Goal: Communication & Community: Answer question/provide support

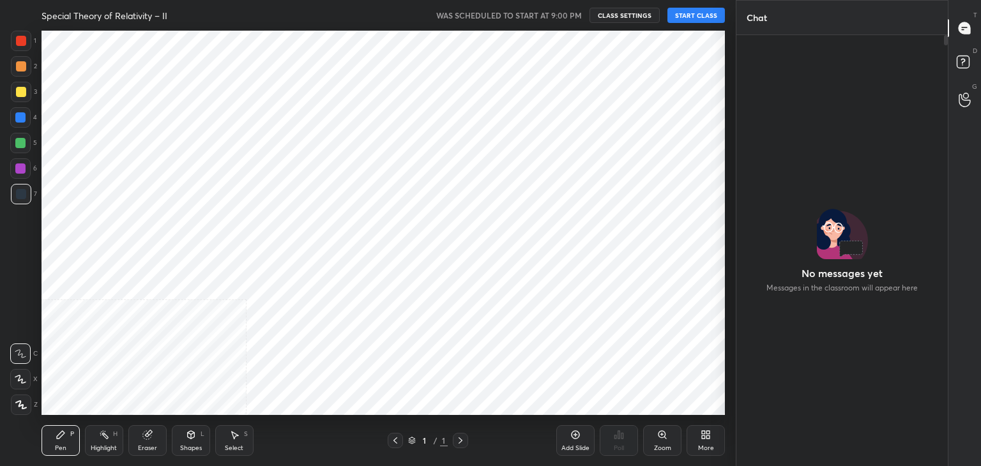
scroll to position [63488, 63012]
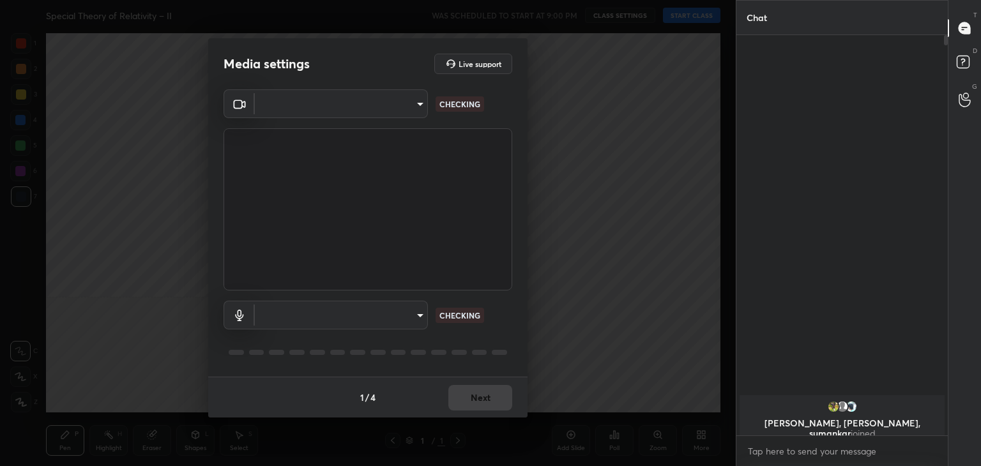
type input "a9fd4f38f379304b0caa4a79f2b732e989e7111bbf315c9f921f4749fc2d4ba3"
type input "default"
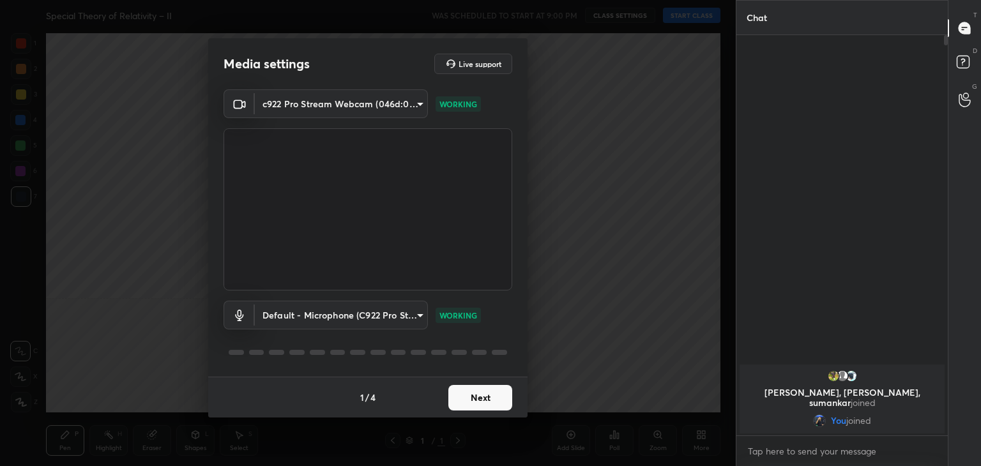
scroll to position [4, 4]
click at [476, 399] on button "Next" at bounding box center [480, 398] width 64 height 26
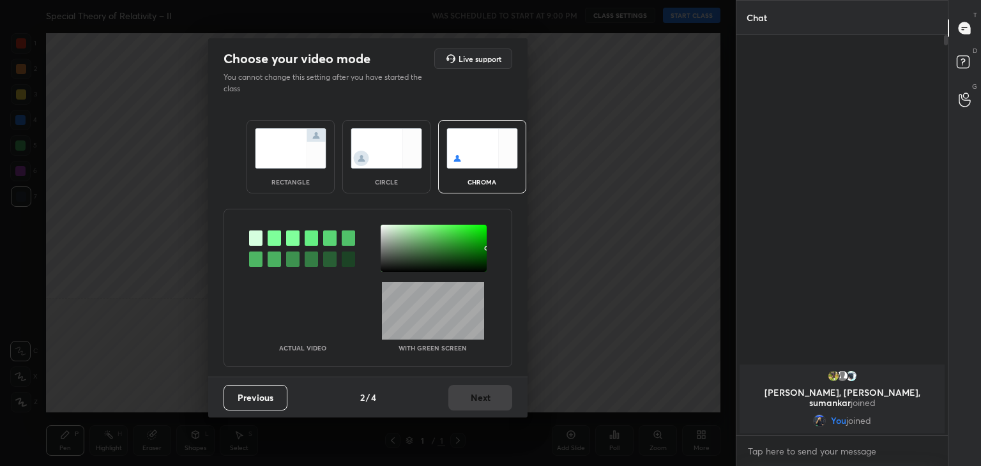
click at [378, 151] on img at bounding box center [387, 148] width 72 height 40
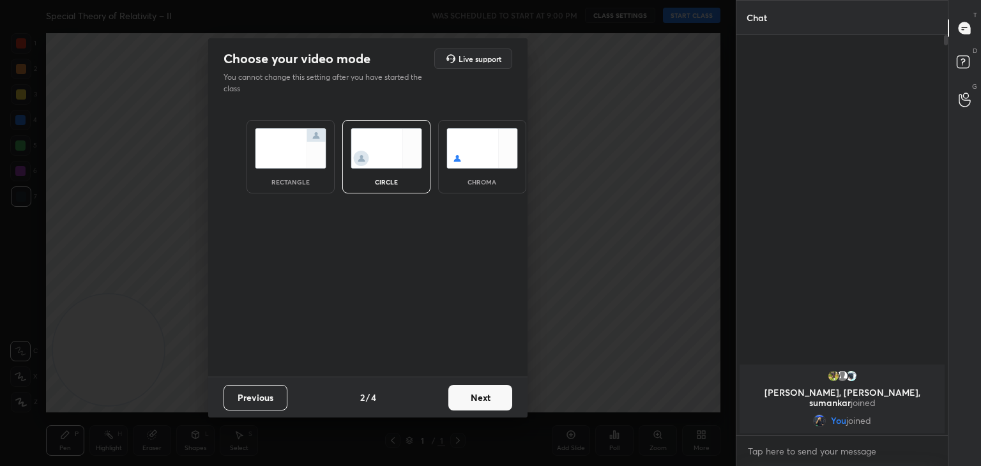
click at [476, 402] on button "Next" at bounding box center [480, 398] width 64 height 26
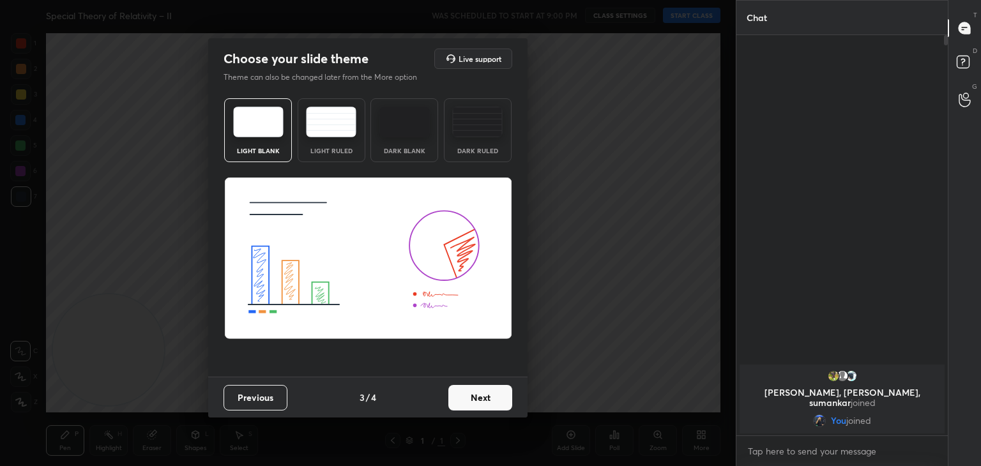
click at [487, 403] on button "Next" at bounding box center [480, 398] width 64 height 26
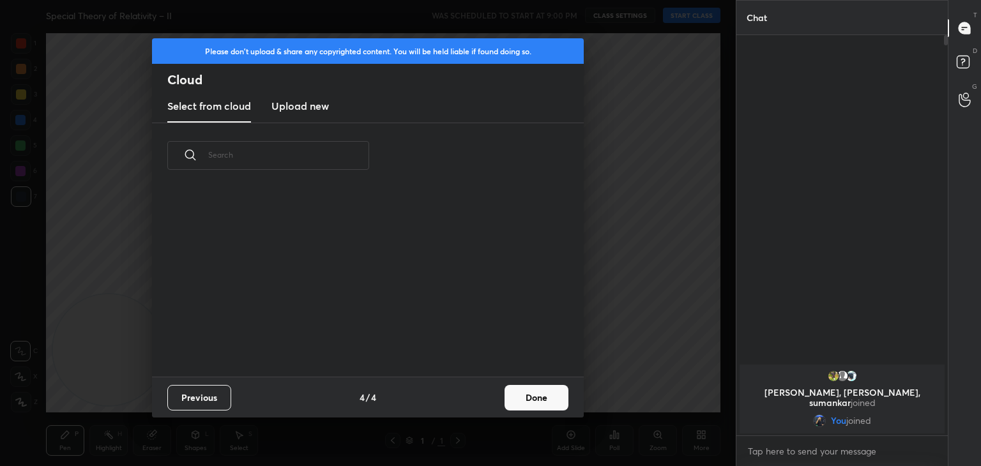
scroll to position [189, 410]
click at [547, 398] on button "Done" at bounding box center [537, 398] width 64 height 26
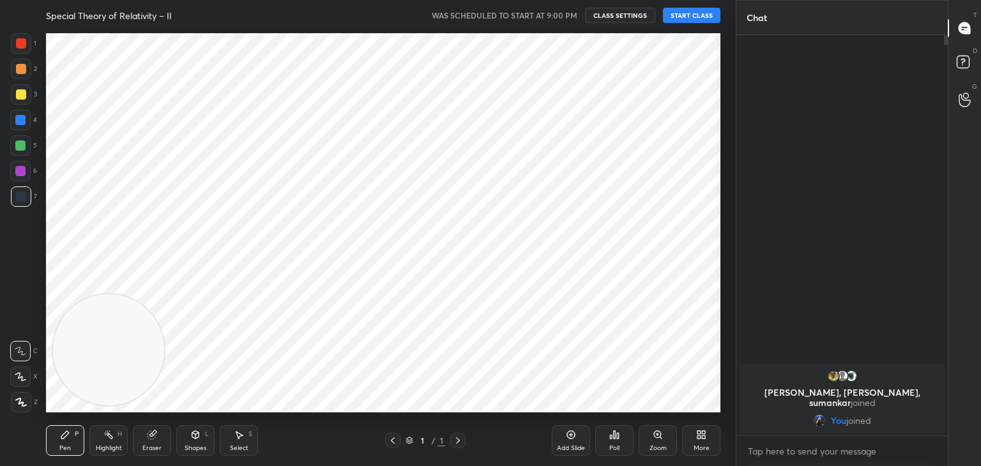
click at [20, 376] on icon at bounding box center [20, 376] width 11 height 9
drag, startPoint x: 123, startPoint y: 347, endPoint x: 535, endPoint y: 159, distance: 452.2
click at [200, 279] on video at bounding box center [144, 334] width 111 height 111
drag, startPoint x: 660, startPoint y: 93, endPoint x: 715, endPoint y: 49, distance: 70.5
click at [725, 62] on div "Setting up your live class" at bounding box center [383, 223] width 685 height 385
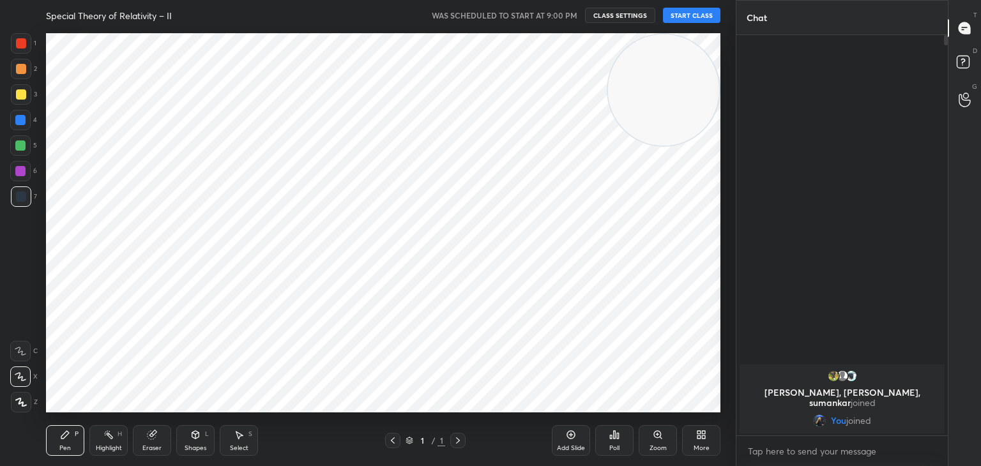
click at [698, 11] on button "START CLASS" at bounding box center [691, 15] width 57 height 15
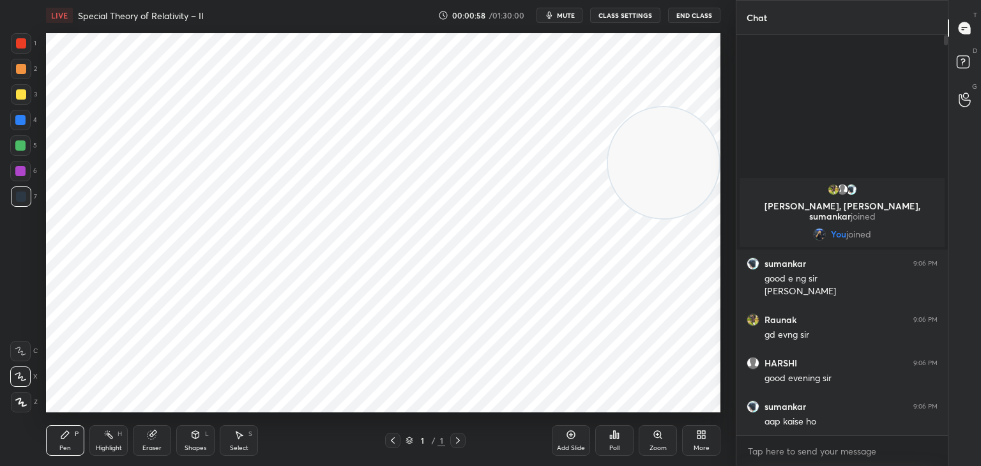
drag, startPoint x: 656, startPoint y: 137, endPoint x: 670, endPoint y: 162, distance: 28.6
click at [708, 167] on video at bounding box center [663, 162] width 111 height 111
drag, startPoint x: 667, startPoint y: 156, endPoint x: 93, endPoint y: 144, distance: 575.0
click at [585, 148] on video at bounding box center [640, 92] width 111 height 111
drag, startPoint x: 108, startPoint y: 145, endPoint x: 98, endPoint y: 78, distance: 67.8
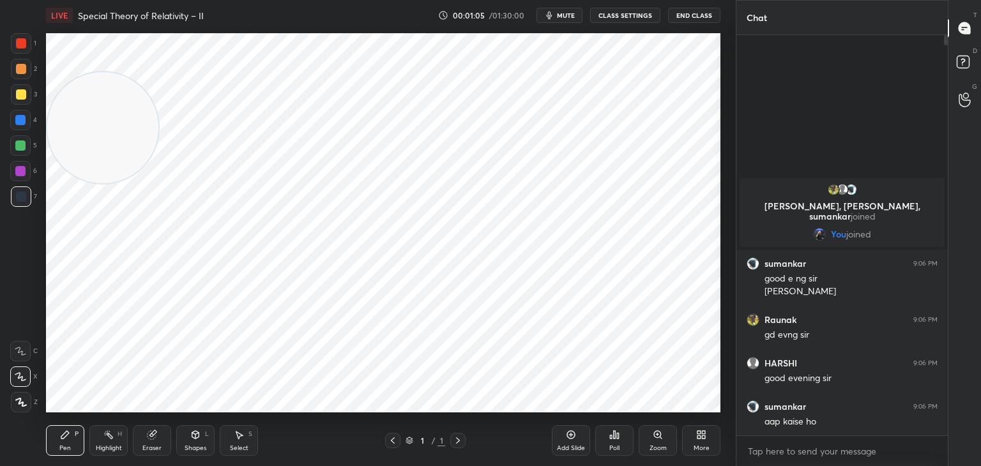
click at [98, 78] on video at bounding box center [102, 127] width 111 height 111
click at [698, 436] on icon at bounding box center [698, 437] width 3 height 3
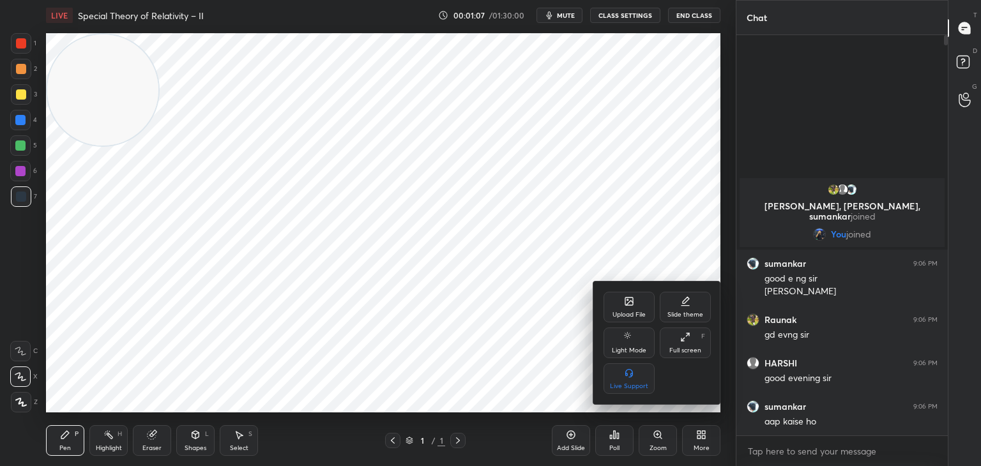
click at [634, 313] on div "Upload File" at bounding box center [629, 315] width 33 height 6
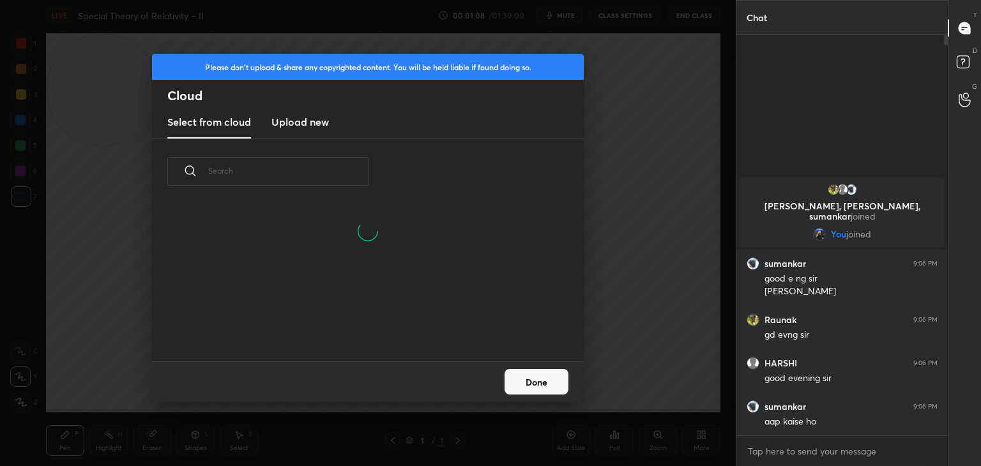
drag, startPoint x: 302, startPoint y: 119, endPoint x: 324, endPoint y: 155, distance: 41.3
click at [302, 121] on h3 "Upload new" at bounding box center [299, 121] width 57 height 15
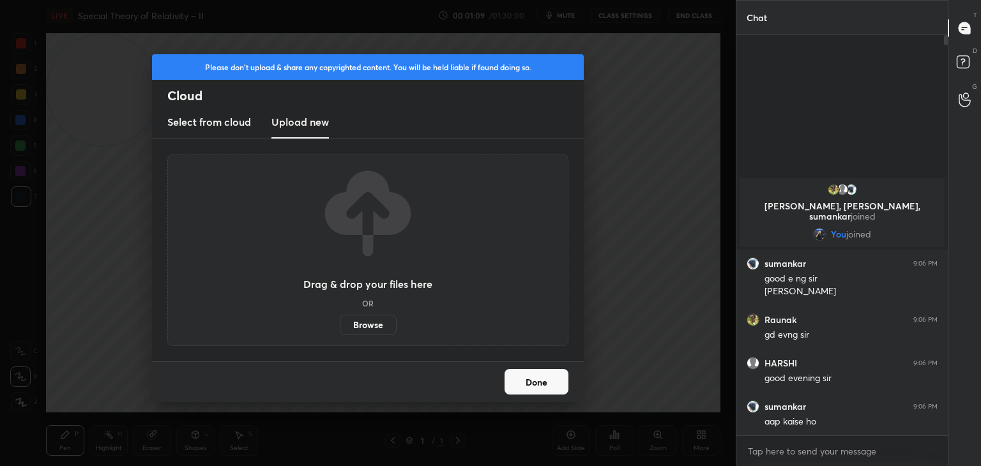
click at [376, 323] on label "Browse" at bounding box center [368, 325] width 57 height 20
click at [340, 323] on input "Browse" at bounding box center [340, 325] width 0 height 20
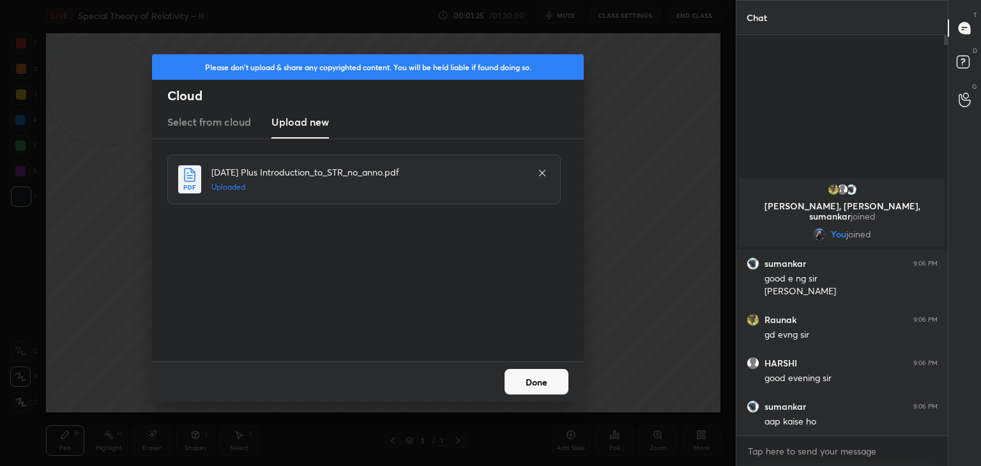
click at [545, 387] on button "Done" at bounding box center [537, 382] width 64 height 26
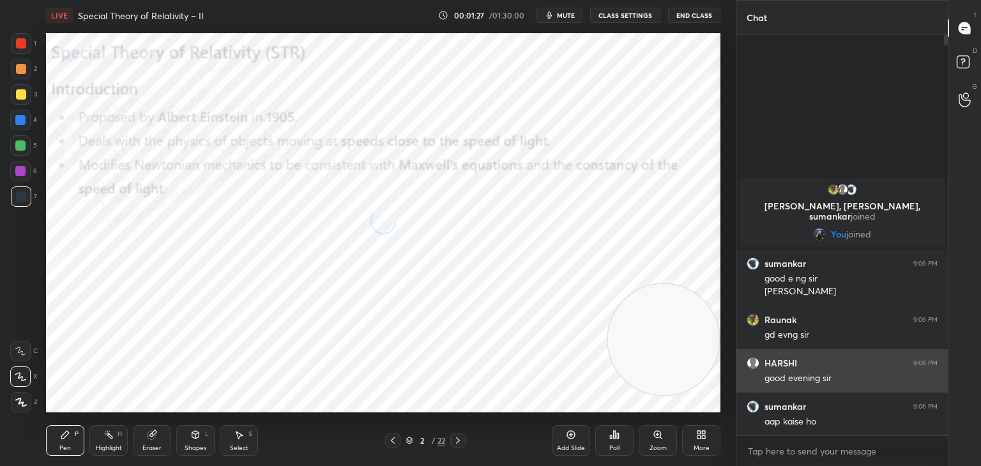
drag, startPoint x: 107, startPoint y: 98, endPoint x: 741, endPoint y: 381, distance: 693.9
click at [759, 387] on div "1 2 3 4 5 6 7 C X Z C X Z E E Erase all H H LIVE Special Theory of Relativity –…" at bounding box center [490, 233] width 981 height 466
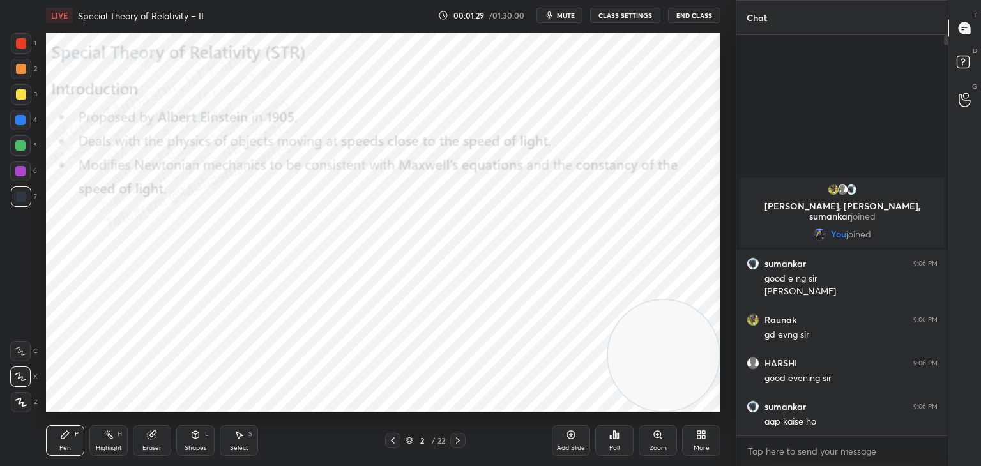
click at [25, 45] on div at bounding box center [21, 43] width 10 height 10
click at [22, 174] on div at bounding box center [20, 171] width 10 height 10
drag, startPoint x: 26, startPoint y: 149, endPoint x: 38, endPoint y: 145, distance: 12.7
click at [25, 146] on div at bounding box center [20, 145] width 20 height 20
drag, startPoint x: 22, startPoint y: 95, endPoint x: 45, endPoint y: 95, distance: 23.0
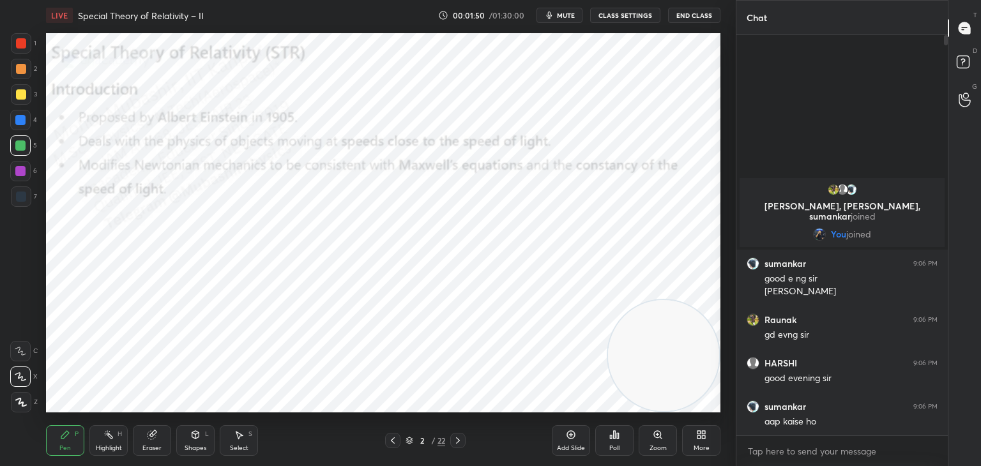
click at [24, 95] on div at bounding box center [21, 94] width 10 height 10
click at [121, 436] on div "Highlight H" at bounding box center [108, 440] width 38 height 31
drag, startPoint x: 69, startPoint y: 443, endPoint x: 44, endPoint y: 218, distance: 226.2
click at [67, 443] on div "Pen P" at bounding box center [65, 440] width 38 height 31
drag, startPoint x: 24, startPoint y: 119, endPoint x: 44, endPoint y: 121, distance: 20.5
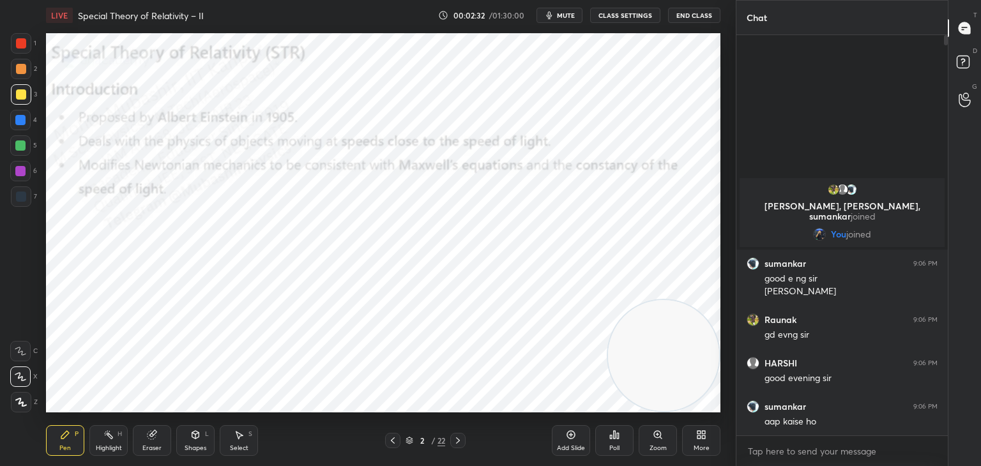
click at [24, 118] on div at bounding box center [20, 120] width 10 height 10
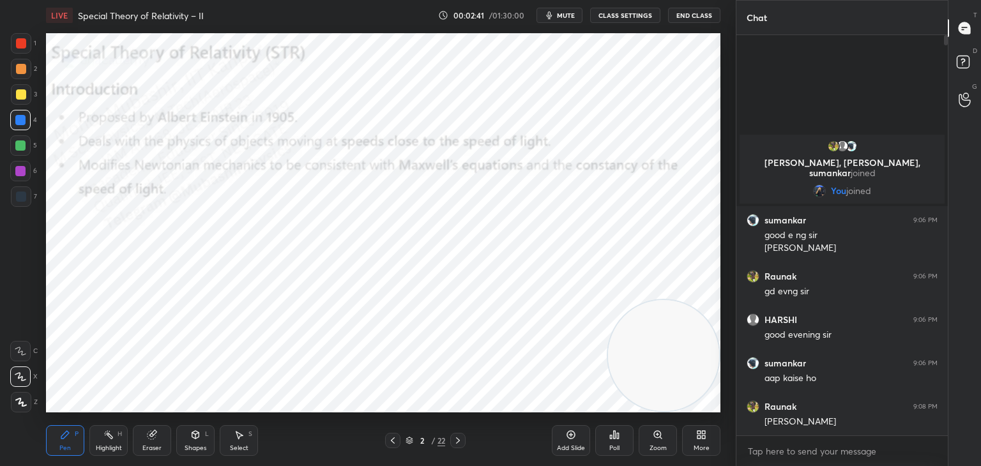
click at [21, 99] on div at bounding box center [21, 94] width 20 height 20
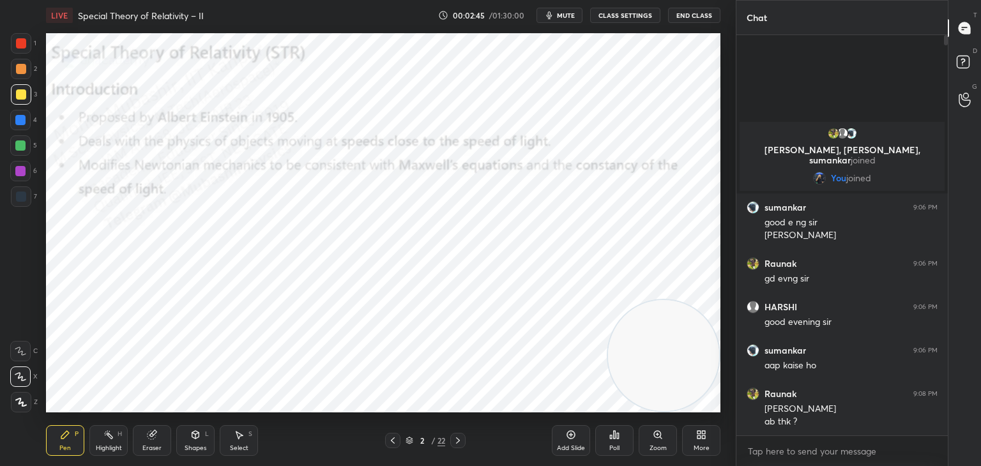
click at [24, 127] on div at bounding box center [20, 120] width 20 height 20
drag, startPoint x: 238, startPoint y: 436, endPoint x: 230, endPoint y: 423, distance: 15.2
click at [238, 434] on icon at bounding box center [239, 436] width 7 height 8
drag, startPoint x: 199, startPoint y: 313, endPoint x: 294, endPoint y: 351, distance: 101.8
click at [335, 367] on div "0 ° Undo Copy Duplicate Duplicate to new slide Delete" at bounding box center [383, 222] width 674 height 379
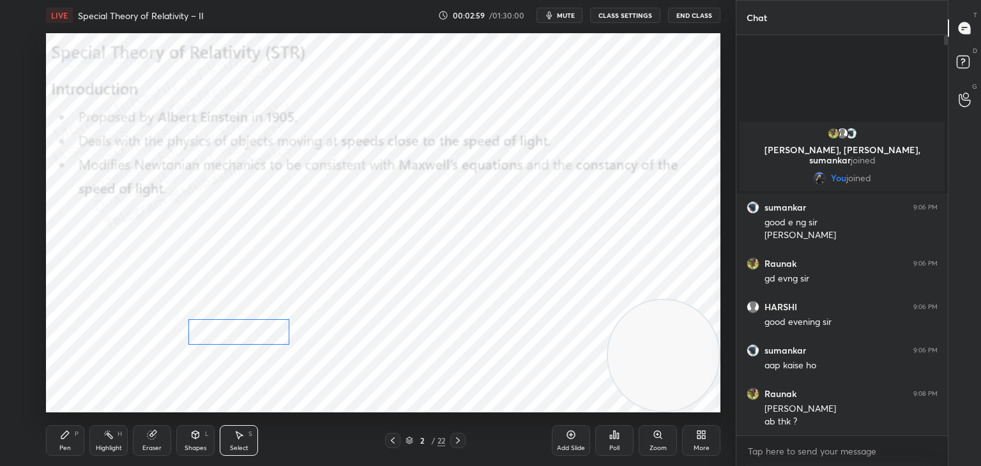
drag, startPoint x: 261, startPoint y: 338, endPoint x: 250, endPoint y: 339, distance: 10.2
click at [250, 339] on div "0 ° Undo Copy Duplicate Duplicate to new slide Delete" at bounding box center [383, 222] width 674 height 379
drag, startPoint x: 178, startPoint y: 310, endPoint x: 324, endPoint y: 362, distance: 156.0
click at [333, 366] on div "0 ° Undo Copy Duplicate Duplicate to new slide Delete" at bounding box center [383, 222] width 674 height 379
drag, startPoint x: 243, startPoint y: 338, endPoint x: 236, endPoint y: 341, distance: 7.1
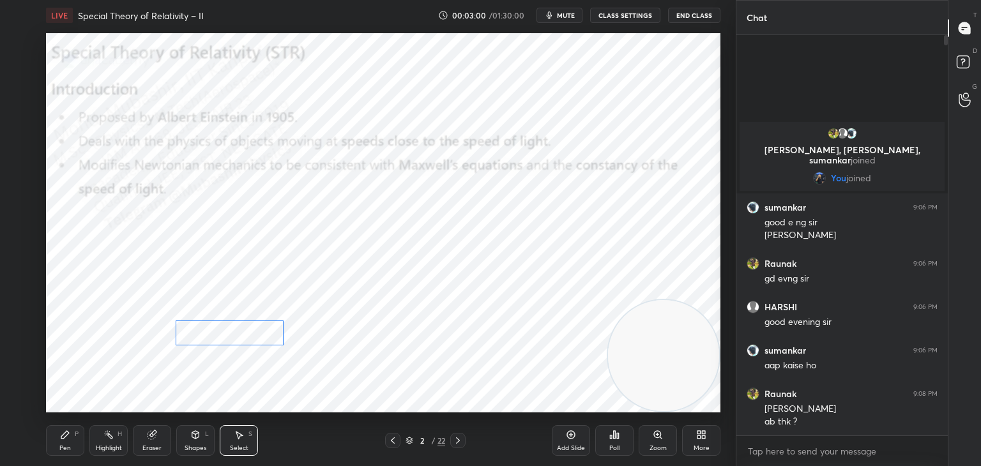
click at [238, 340] on div "0 ° Undo Copy Duplicate Duplicate to new slide Delete" at bounding box center [383, 222] width 674 height 379
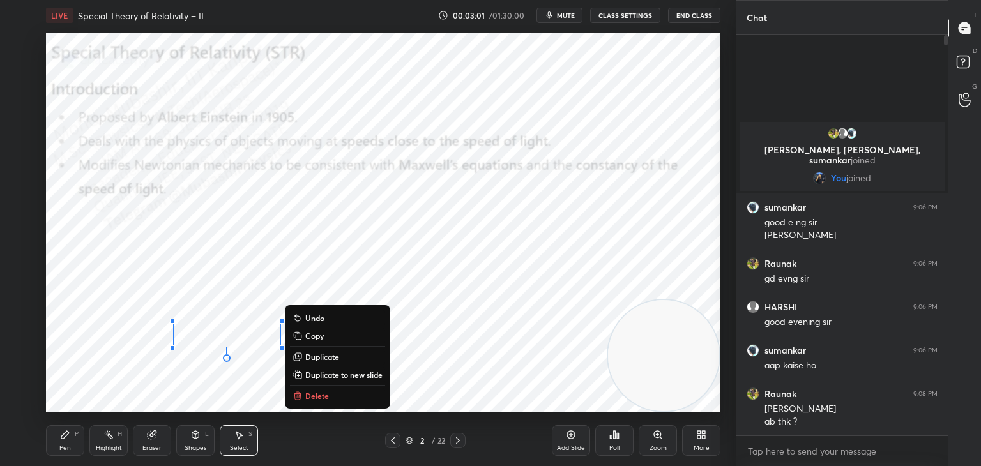
drag, startPoint x: 61, startPoint y: 443, endPoint x: 72, endPoint y: 418, distance: 26.3
click at [64, 439] on div "Pen P" at bounding box center [65, 440] width 38 height 31
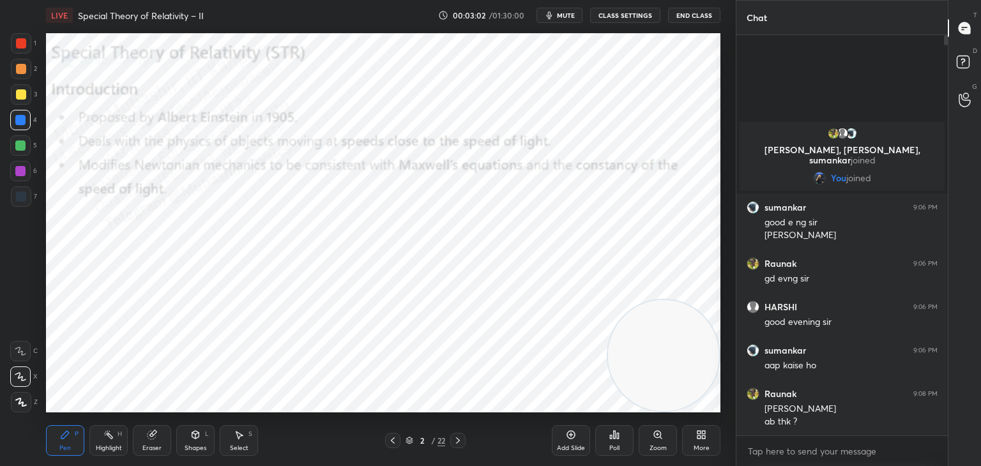
drag, startPoint x: 15, startPoint y: 99, endPoint x: 31, endPoint y: 100, distance: 15.4
click at [26, 98] on div at bounding box center [21, 94] width 20 height 20
click at [18, 70] on div at bounding box center [21, 69] width 10 height 10
drag, startPoint x: 652, startPoint y: 257, endPoint x: 631, endPoint y: 174, distance: 85.5
click at [657, 154] on video at bounding box center [663, 134] width 111 height 111
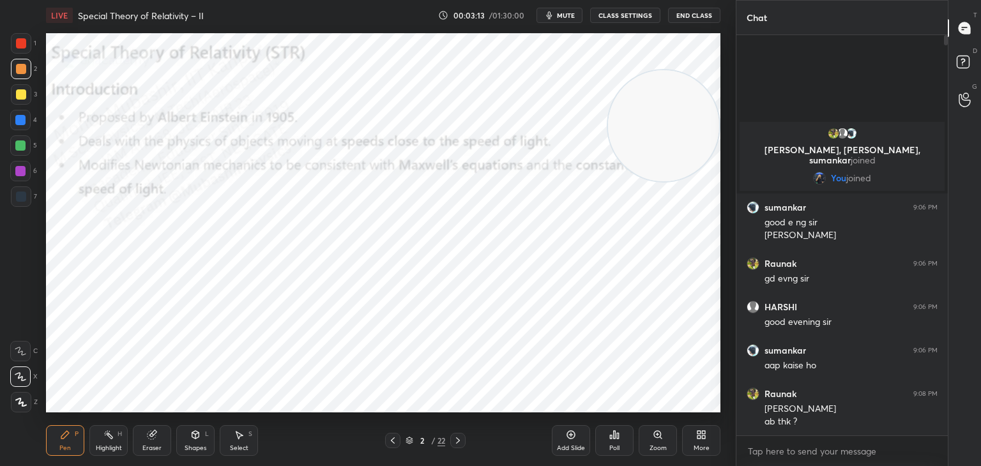
click at [460, 440] on icon at bounding box center [458, 441] width 10 height 10
drag, startPoint x: 672, startPoint y: 410, endPoint x: 637, endPoint y: 395, distance: 37.5
click at [676, 420] on div "LIVE Special Theory of Relativity – II 00:03:14 / 01:30:00 mute CLASS SETTINGS …" at bounding box center [383, 233] width 685 height 466
drag, startPoint x: 24, startPoint y: 45, endPoint x: 36, endPoint y: 43, distance: 11.8
click at [24, 43] on div at bounding box center [21, 43] width 10 height 10
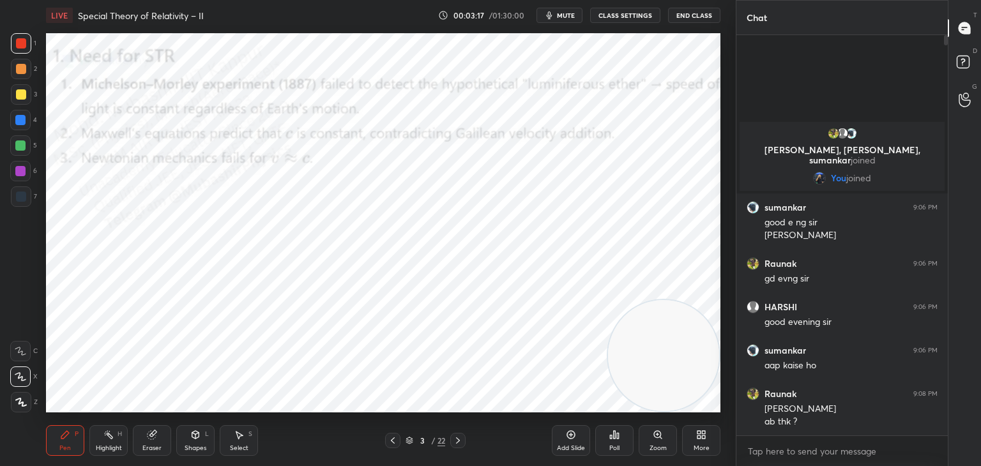
click at [20, 121] on div at bounding box center [20, 120] width 10 height 10
drag, startPoint x: 27, startPoint y: 174, endPoint x: 36, endPoint y: 174, distance: 9.6
click at [26, 173] on div at bounding box center [20, 171] width 20 height 20
click at [15, 144] on div at bounding box center [20, 146] width 10 height 10
click at [459, 443] on icon at bounding box center [458, 441] width 10 height 10
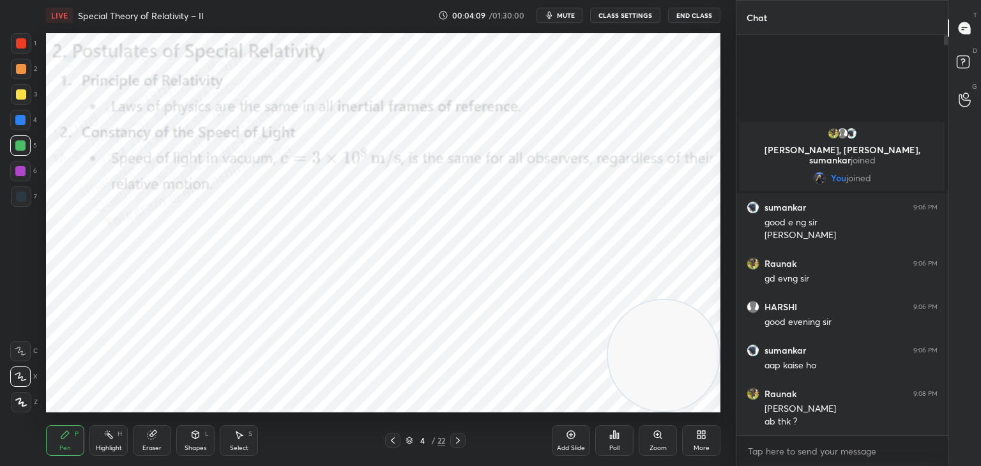
click at [18, 45] on div at bounding box center [21, 43] width 10 height 10
drag, startPoint x: 19, startPoint y: 121, endPoint x: 39, endPoint y: 123, distance: 20.6
click at [19, 123] on div at bounding box center [20, 120] width 10 height 10
click at [22, 165] on div at bounding box center [20, 171] width 20 height 20
click at [23, 148] on div at bounding box center [20, 146] width 10 height 10
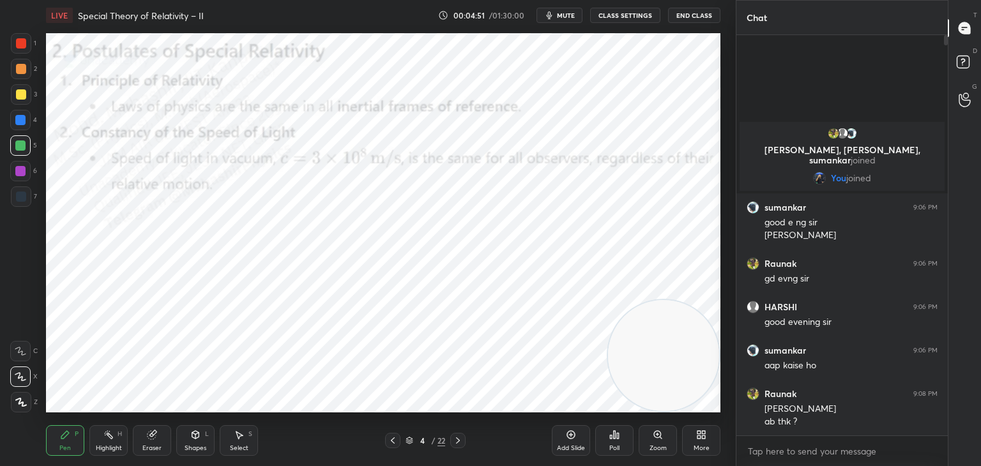
click at [24, 70] on div at bounding box center [21, 69] width 20 height 20
drag, startPoint x: 236, startPoint y: 441, endPoint x: 235, endPoint y: 426, distance: 14.7
click at [236, 438] on div "Select S" at bounding box center [239, 440] width 38 height 31
drag, startPoint x: 187, startPoint y: 256, endPoint x: 301, endPoint y: 338, distance: 140.0
click at [293, 338] on div "0 ° Undo Copy Duplicate Duplicate to new slide Delete" at bounding box center [383, 222] width 674 height 379
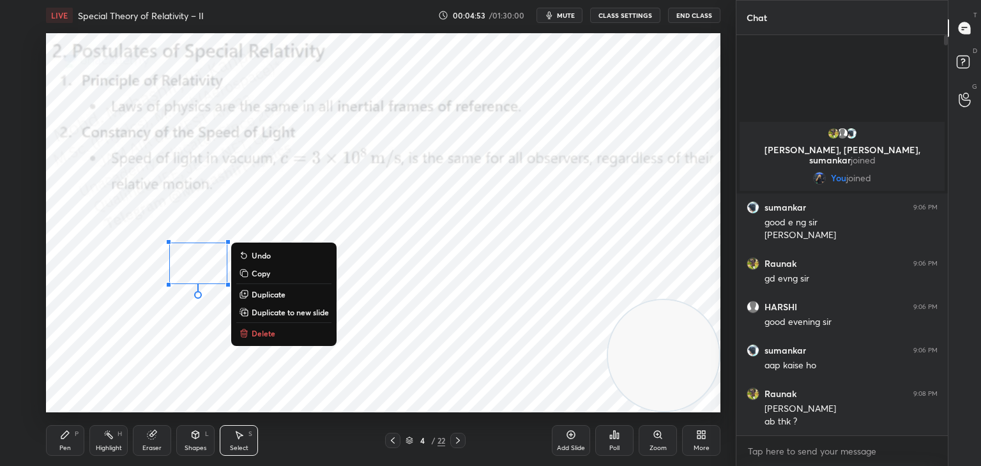
click at [284, 334] on button "Delete" at bounding box center [283, 333] width 95 height 15
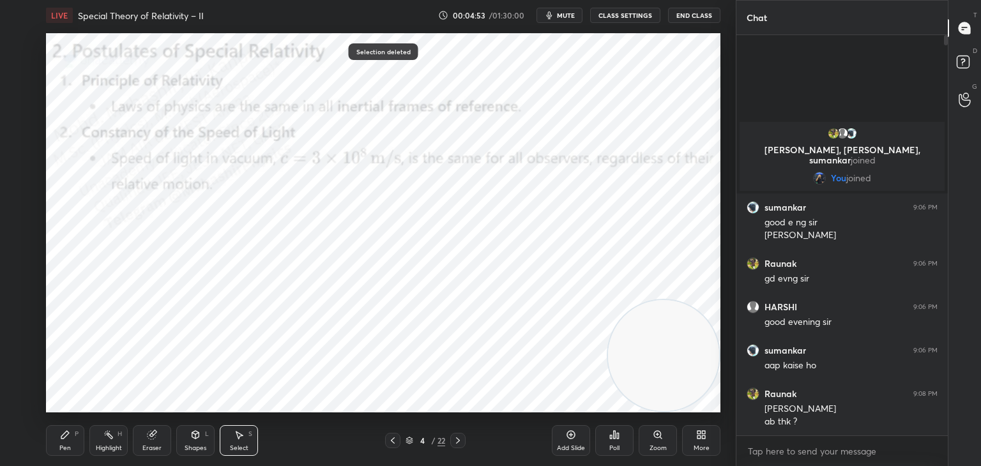
drag, startPoint x: 67, startPoint y: 441, endPoint x: 109, endPoint y: 420, distance: 47.4
click at [70, 441] on div "Pen P" at bounding box center [65, 440] width 38 height 31
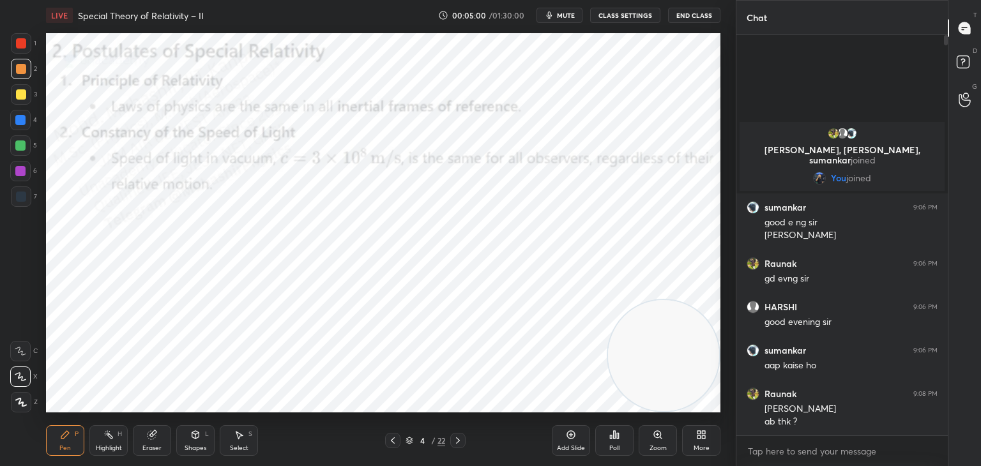
drag, startPoint x: 20, startPoint y: 126, endPoint x: 39, endPoint y: 142, distance: 24.5
click at [21, 123] on div at bounding box center [20, 120] width 20 height 20
drag, startPoint x: 109, startPoint y: 440, endPoint x: 141, endPoint y: 427, distance: 34.4
click at [113, 439] on icon at bounding box center [108, 435] width 10 height 10
drag, startPoint x: 396, startPoint y: 443, endPoint x: 395, endPoint y: 431, distance: 11.5
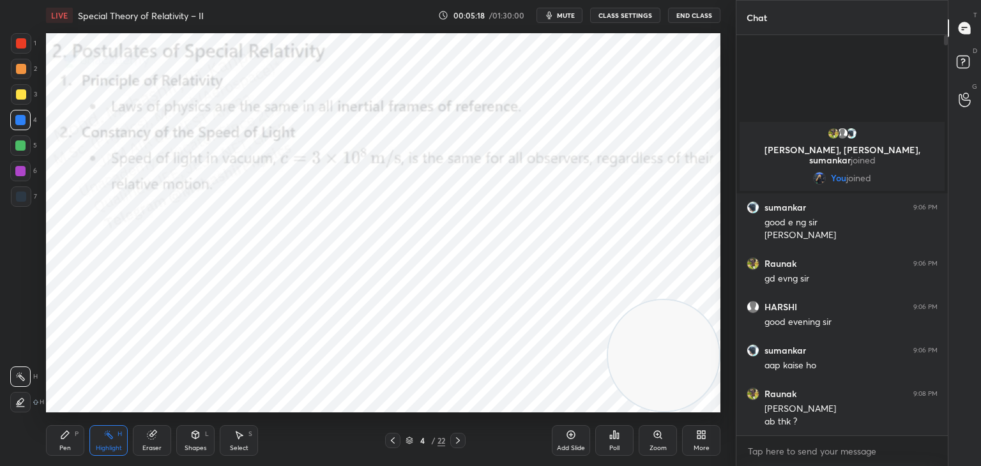
click at [396, 443] on icon at bounding box center [393, 441] width 10 height 10
click at [457, 439] on icon at bounding box center [458, 441] width 10 height 10
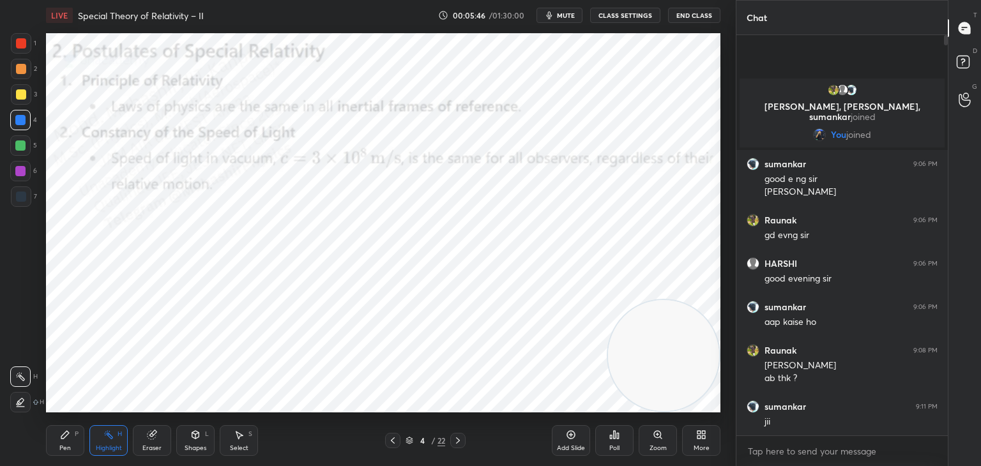
click at [457, 438] on icon at bounding box center [458, 441] width 4 height 6
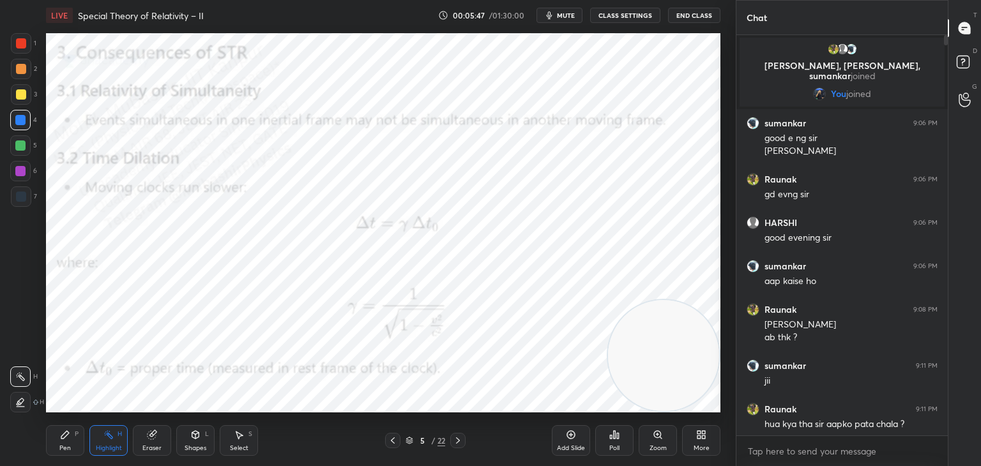
click at [67, 440] on div "Pen P" at bounding box center [65, 440] width 38 height 31
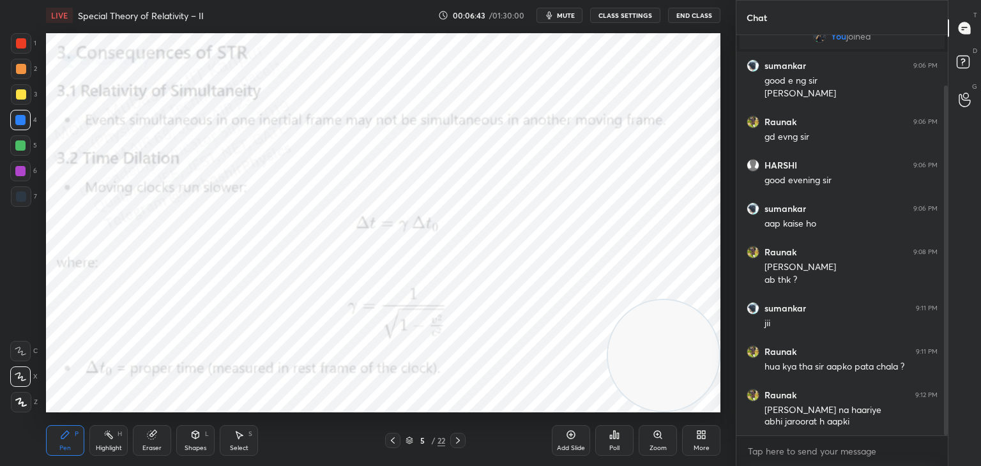
drag, startPoint x: 946, startPoint y: 277, endPoint x: 947, endPoint y: 301, distance: 24.3
click at [944, 300] on div at bounding box center [946, 261] width 4 height 350
click at [50, 438] on div "Pen P" at bounding box center [65, 440] width 38 height 31
click at [61, 436] on icon at bounding box center [65, 435] width 10 height 10
click at [67, 442] on div "Pen P" at bounding box center [65, 440] width 38 height 31
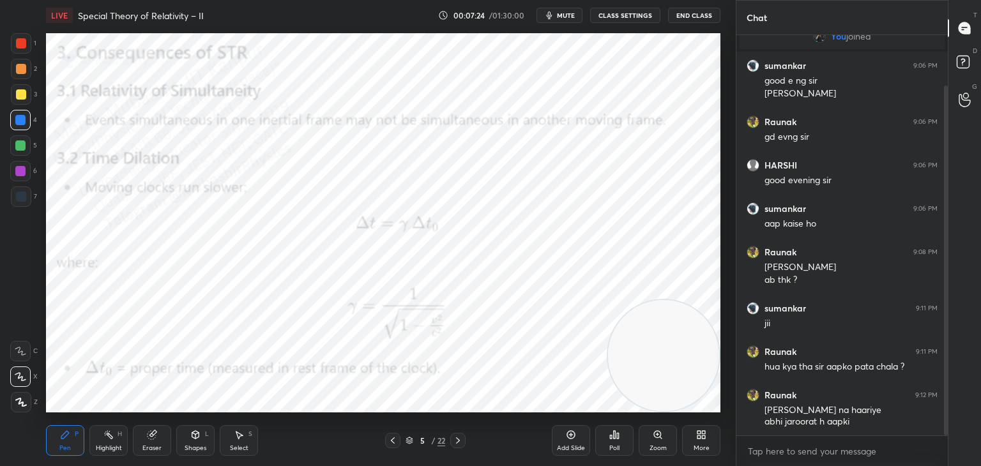
click at [19, 72] on div at bounding box center [21, 69] width 10 height 10
drag, startPoint x: 20, startPoint y: 147, endPoint x: 26, endPoint y: 139, distance: 9.6
click at [21, 146] on div at bounding box center [20, 146] width 10 height 10
click at [22, 124] on div at bounding box center [20, 120] width 10 height 10
drag, startPoint x: 18, startPoint y: 169, endPoint x: 39, endPoint y: 174, distance: 21.7
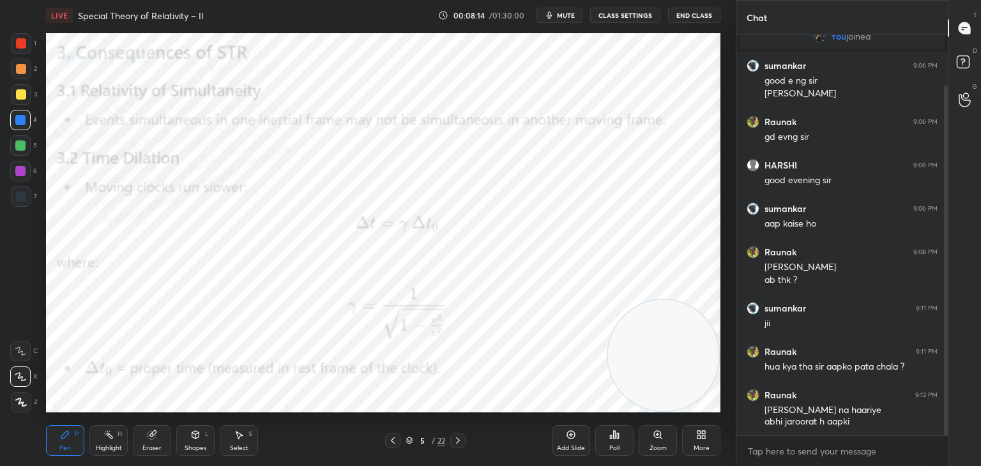
click at [18, 171] on div at bounding box center [20, 171] width 10 height 10
click at [19, 121] on div at bounding box center [20, 120] width 10 height 10
drag, startPoint x: 654, startPoint y: 377, endPoint x: 711, endPoint y: 36, distance: 345.8
click at [721, 31] on div "Setting up your live class Poll for secs No correct answer Start poll" at bounding box center [383, 223] width 685 height 385
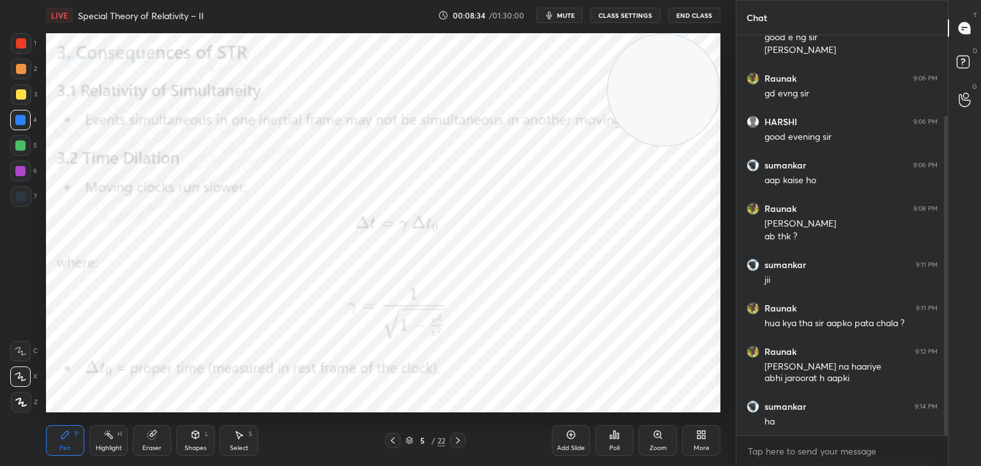
drag, startPoint x: 103, startPoint y: 441, endPoint x: 118, endPoint y: 417, distance: 28.2
click at [103, 438] on div "Highlight H" at bounding box center [108, 440] width 38 height 31
drag, startPoint x: 646, startPoint y: 98, endPoint x: 424, endPoint y: 320, distance: 313.4
click at [608, 146] on video at bounding box center [663, 89] width 111 height 111
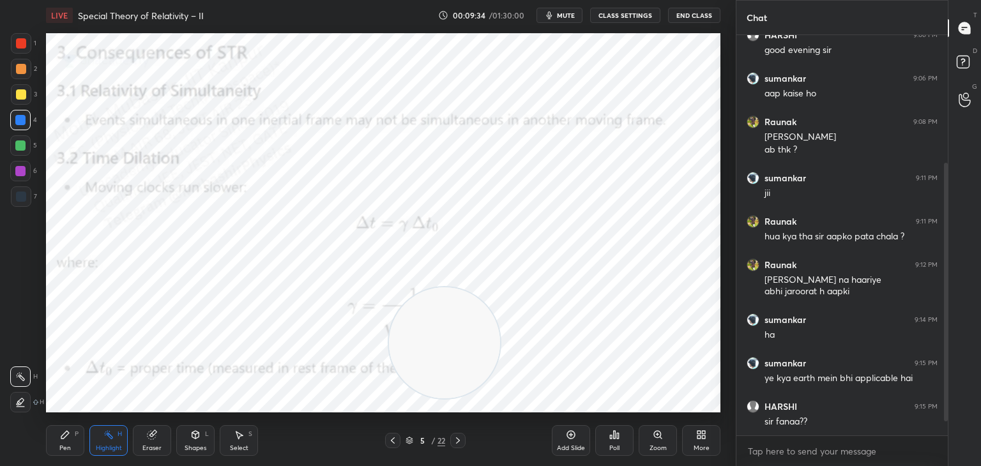
scroll to position [231, 0]
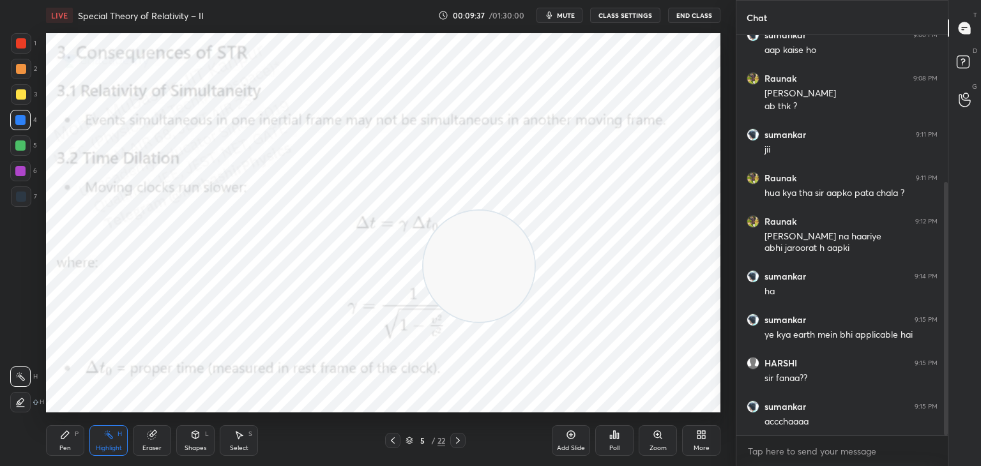
drag, startPoint x: 443, startPoint y: 348, endPoint x: 565, endPoint y: 88, distance: 287.4
click at [535, 211] on video at bounding box center [478, 266] width 111 height 111
drag, startPoint x: 606, startPoint y: 91, endPoint x: 611, endPoint y: 83, distance: 8.9
click at [618, 88] on video at bounding box center [573, 89] width 111 height 111
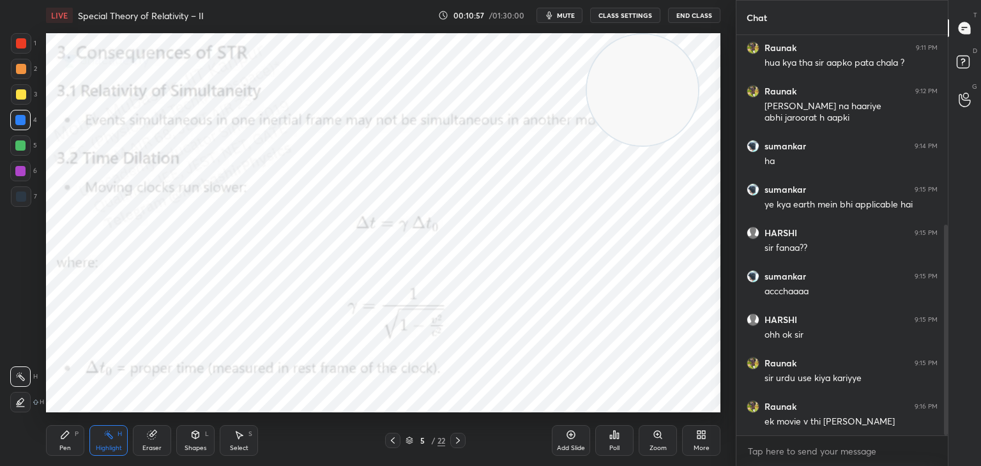
scroll to position [405, 0]
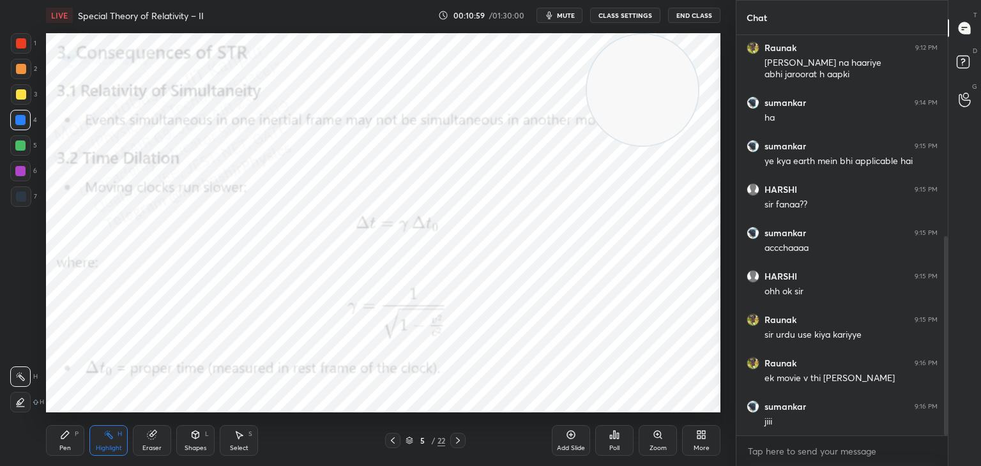
drag, startPoint x: 453, startPoint y: 442, endPoint x: 461, endPoint y: 433, distance: 11.8
click at [454, 442] on icon at bounding box center [458, 441] width 10 height 10
drag, startPoint x: 634, startPoint y: 57, endPoint x: 677, endPoint y: 333, distance: 279.2
click at [680, 333] on video at bounding box center [663, 305] width 111 height 111
drag, startPoint x: 72, startPoint y: 439, endPoint x: 69, endPoint y: 415, distance: 24.4
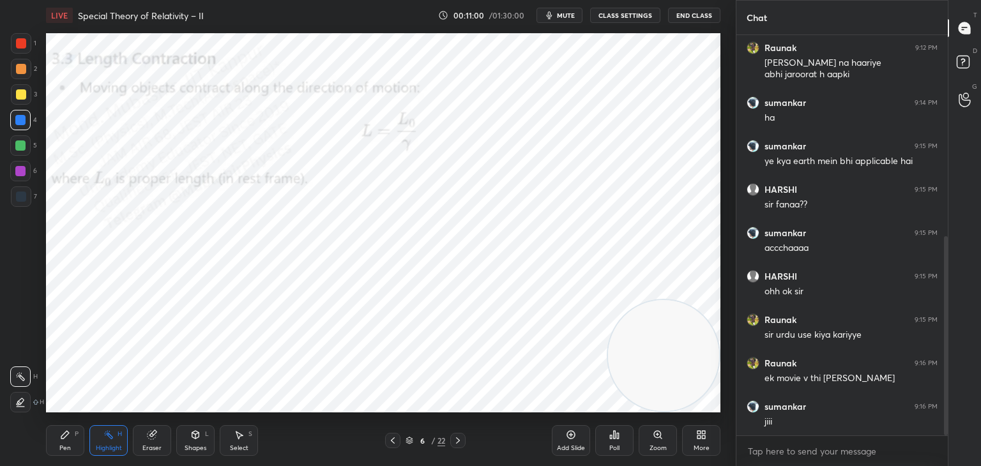
click at [70, 431] on div "Pen P" at bounding box center [65, 440] width 38 height 31
drag, startPoint x: 102, startPoint y: 441, endPoint x: 139, endPoint y: 418, distance: 43.1
click at [107, 435] on div "Highlight H" at bounding box center [108, 440] width 38 height 31
click at [454, 443] on icon at bounding box center [458, 441] width 10 height 10
drag, startPoint x: 683, startPoint y: 379, endPoint x: 657, endPoint y: 376, distance: 25.7
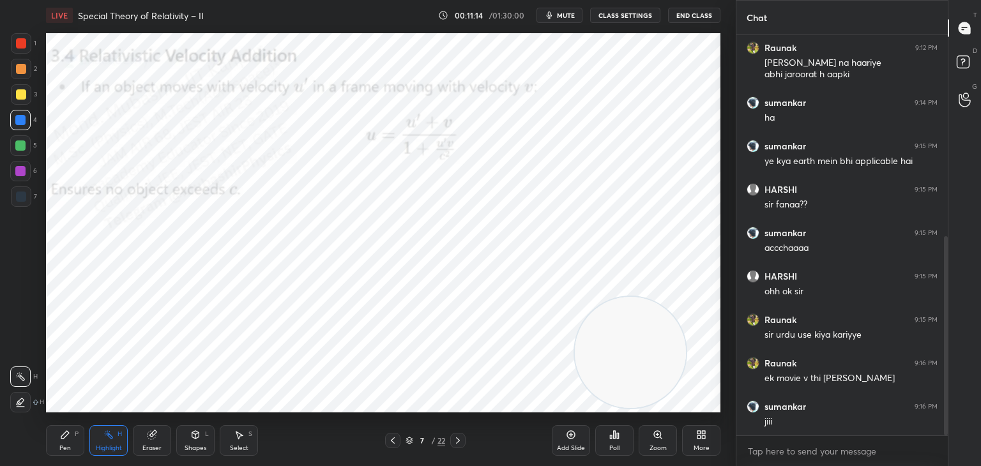
click at [657, 376] on video at bounding box center [630, 352] width 111 height 111
click at [67, 439] on icon at bounding box center [65, 435] width 10 height 10
click at [26, 73] on div at bounding box center [21, 69] width 20 height 20
drag, startPoint x: 100, startPoint y: 445, endPoint x: 123, endPoint y: 443, distance: 23.1
click at [103, 443] on div "Highlight H" at bounding box center [108, 440] width 38 height 31
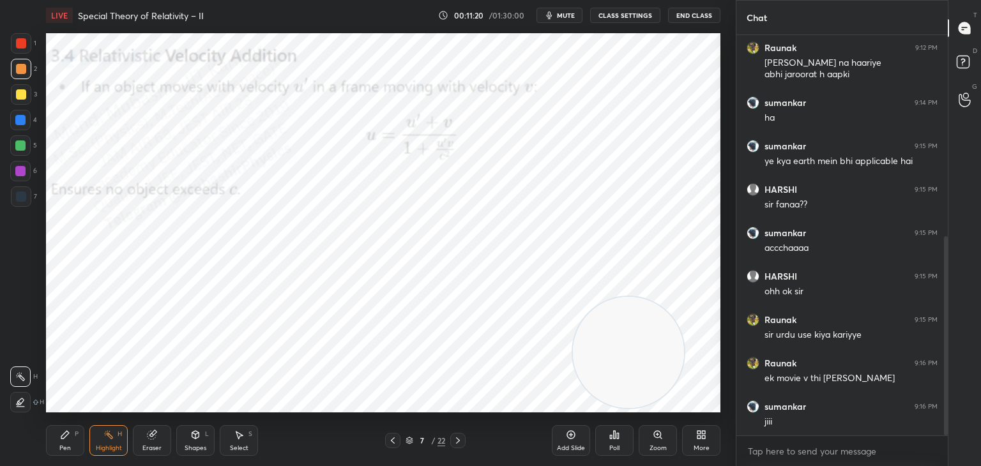
click at [394, 445] on icon at bounding box center [393, 441] width 10 height 10
click at [395, 443] on icon at bounding box center [393, 441] width 10 height 10
drag, startPoint x: 638, startPoint y: 351, endPoint x: 618, endPoint y: 100, distance: 251.8
click at [654, 185] on video at bounding box center [638, 240] width 111 height 111
click at [460, 443] on icon at bounding box center [458, 441] width 10 height 10
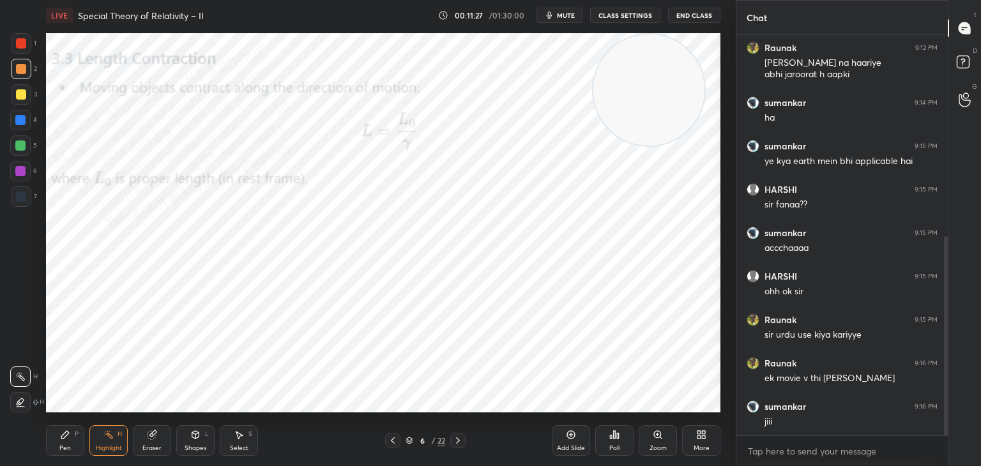
click at [460, 447] on div at bounding box center [457, 440] width 15 height 15
click at [461, 446] on div at bounding box center [457, 440] width 15 height 15
drag, startPoint x: 522, startPoint y: 153, endPoint x: 61, endPoint y: 363, distance: 506.8
click at [44, 390] on div "Setting up your live class Poll for secs No correct answer Start poll" at bounding box center [383, 223] width 685 height 385
click at [66, 451] on div "Pen" at bounding box center [64, 448] width 11 height 6
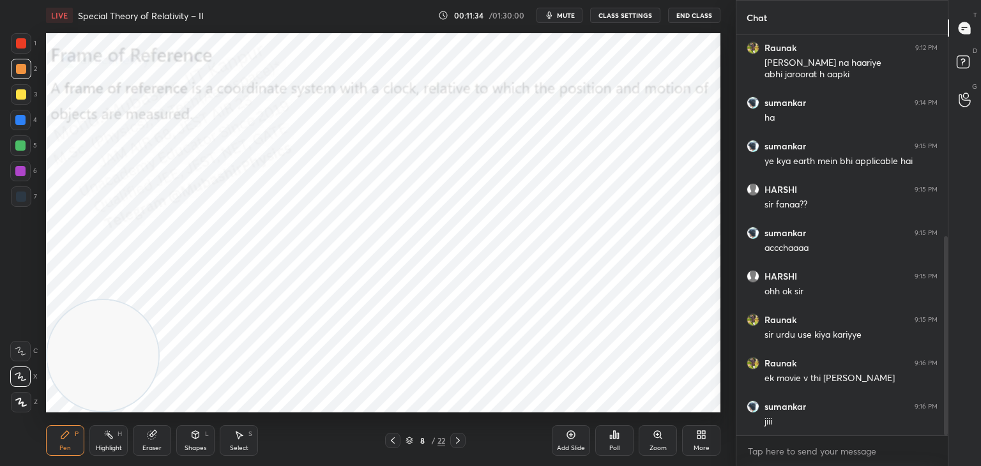
click at [24, 125] on div at bounding box center [20, 120] width 20 height 20
click at [22, 47] on div at bounding box center [21, 43] width 10 height 10
click at [105, 441] on div "Highlight H" at bounding box center [108, 440] width 38 height 31
drag, startPoint x: 62, startPoint y: 438, endPoint x: 59, endPoint y: 423, distance: 14.9
click at [61, 438] on icon at bounding box center [65, 435] width 8 height 8
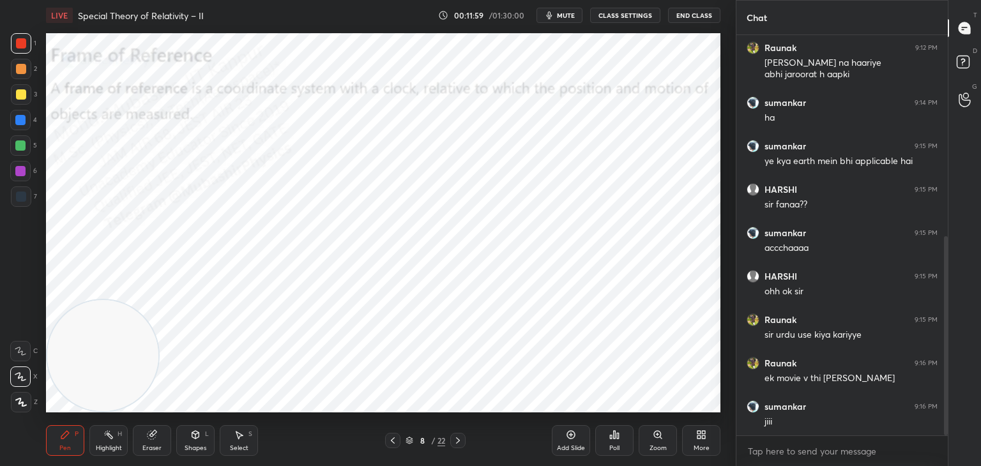
drag, startPoint x: 15, startPoint y: 112, endPoint x: 29, endPoint y: 103, distance: 16.5
click at [15, 106] on div "1 2 3 4 5 6 7" at bounding box center [23, 122] width 27 height 179
click at [16, 100] on div at bounding box center [21, 94] width 20 height 20
drag, startPoint x: 560, startPoint y: 11, endPoint x: 552, endPoint y: 11, distance: 7.7
click at [555, 10] on button "mute" at bounding box center [560, 15] width 46 height 15
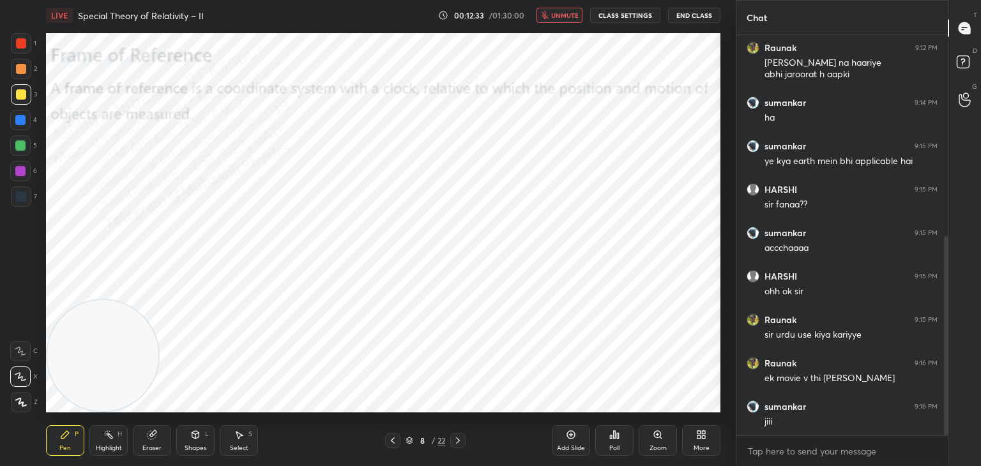
click at [554, 18] on span "unmute" at bounding box center [564, 15] width 27 height 9
click at [455, 443] on icon at bounding box center [458, 441] width 10 height 10
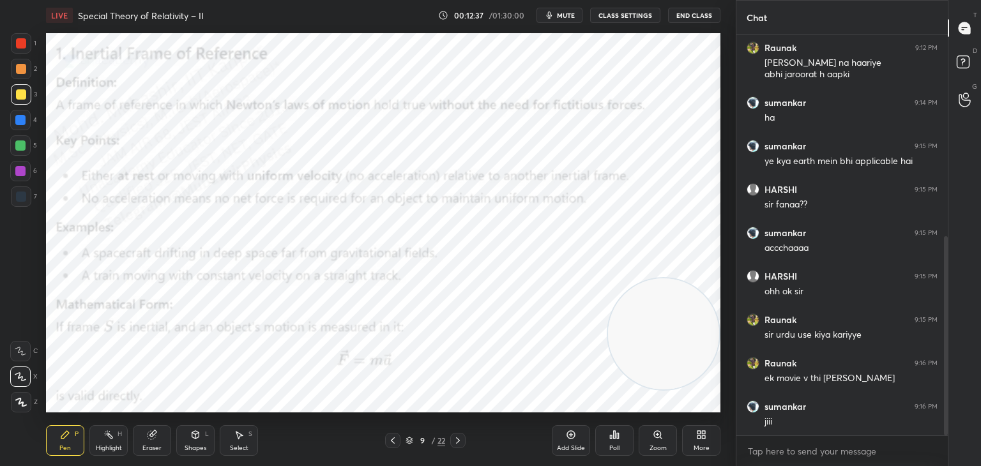
drag, startPoint x: 99, startPoint y: 383, endPoint x: 627, endPoint y: 362, distance: 528.0
click at [672, 362] on video at bounding box center [663, 333] width 111 height 111
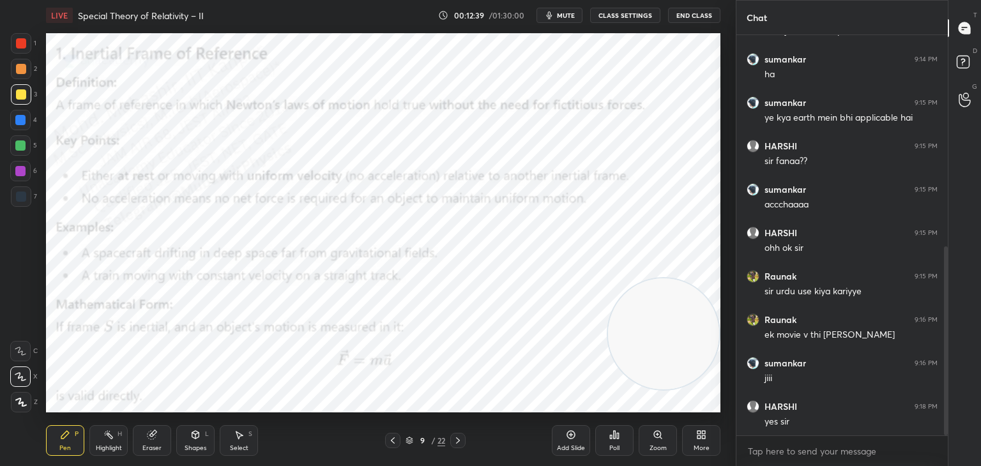
click at [26, 126] on div at bounding box center [20, 120] width 20 height 20
drag, startPoint x: 17, startPoint y: 44, endPoint x: 31, endPoint y: 49, distance: 14.7
click at [20, 43] on div at bounding box center [21, 43] width 10 height 10
click at [19, 123] on div at bounding box center [20, 120] width 20 height 20
click at [21, 170] on div at bounding box center [20, 171] width 10 height 10
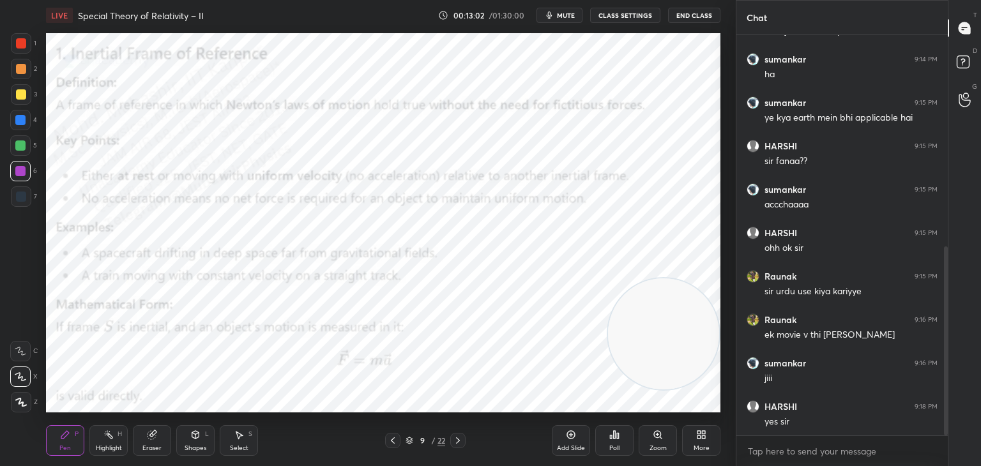
drag, startPoint x: 20, startPoint y: 95, endPoint x: 43, endPoint y: 107, distance: 25.7
click at [20, 95] on div at bounding box center [21, 94] width 10 height 10
click at [17, 167] on div at bounding box center [20, 171] width 10 height 10
click at [461, 438] on icon at bounding box center [458, 441] width 10 height 10
click at [24, 100] on div at bounding box center [21, 94] width 20 height 20
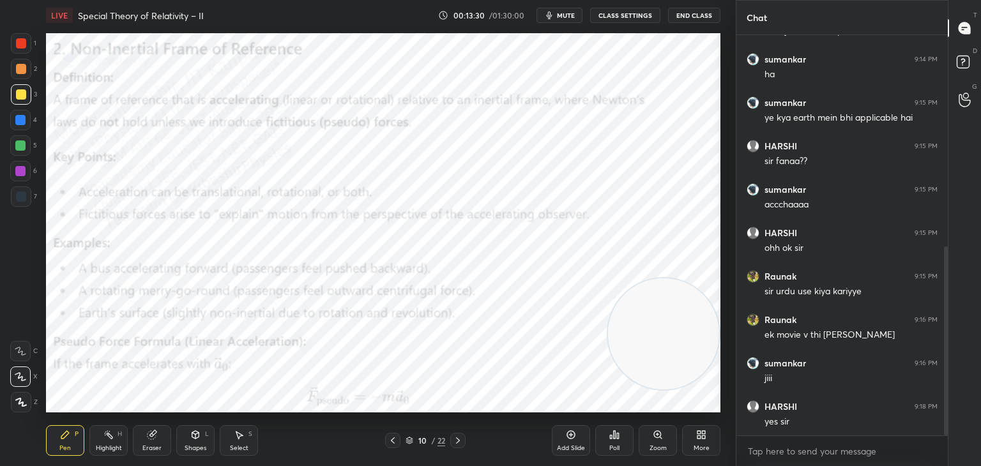
drag, startPoint x: 19, startPoint y: 65, endPoint x: 34, endPoint y: 66, distance: 15.4
click at [20, 66] on div at bounding box center [21, 69] width 10 height 10
click at [24, 119] on div at bounding box center [20, 120] width 10 height 10
drag, startPoint x: 20, startPoint y: 177, endPoint x: 31, endPoint y: 172, distance: 11.7
click at [21, 174] on div at bounding box center [20, 171] width 20 height 20
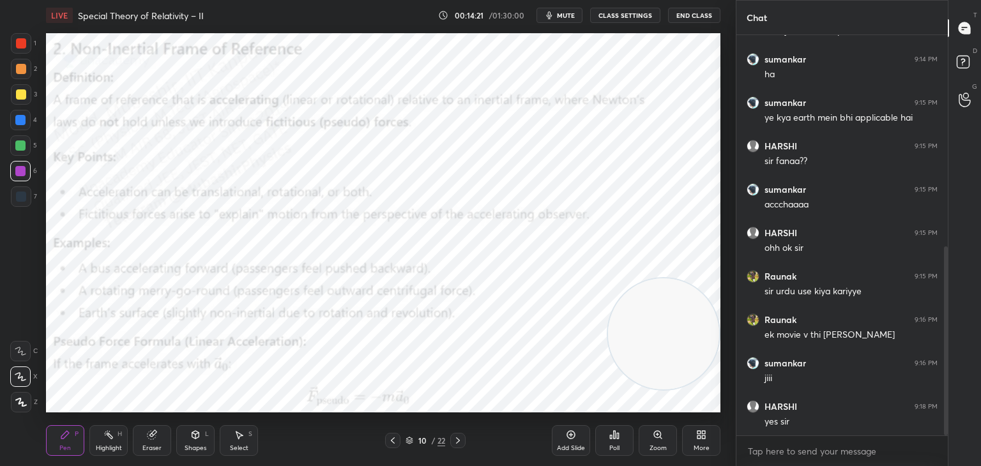
click at [393, 442] on icon at bounding box center [393, 441] width 10 height 10
click at [21, 42] on div at bounding box center [21, 43] width 10 height 10
click at [457, 439] on icon at bounding box center [458, 441] width 10 height 10
click at [21, 147] on div at bounding box center [20, 146] width 10 height 10
click at [20, 101] on div at bounding box center [21, 94] width 20 height 20
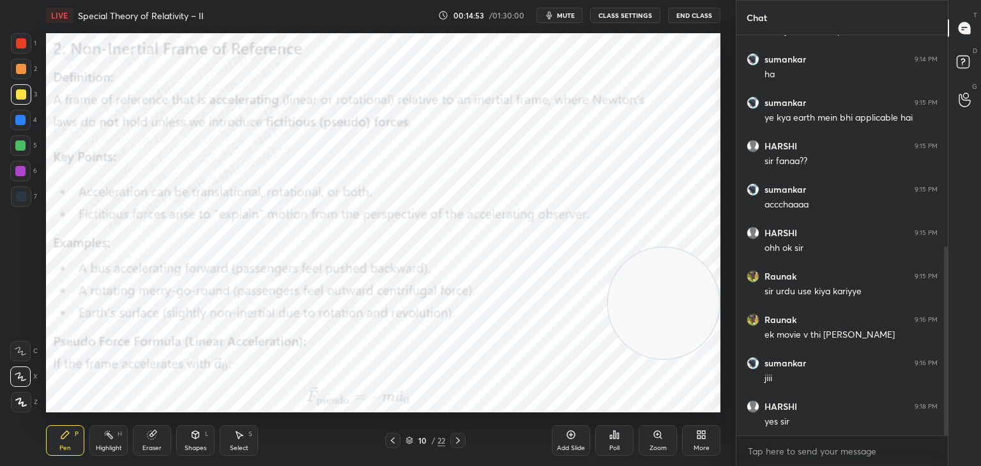
drag, startPoint x: 669, startPoint y: 300, endPoint x: 640, endPoint y: 110, distance: 192.0
click at [666, 248] on video at bounding box center [663, 303] width 111 height 111
click at [105, 437] on icon at bounding box center [108, 435] width 10 height 10
click at [458, 443] on icon at bounding box center [458, 441] width 4 height 6
click at [69, 432] on icon at bounding box center [65, 435] width 10 height 10
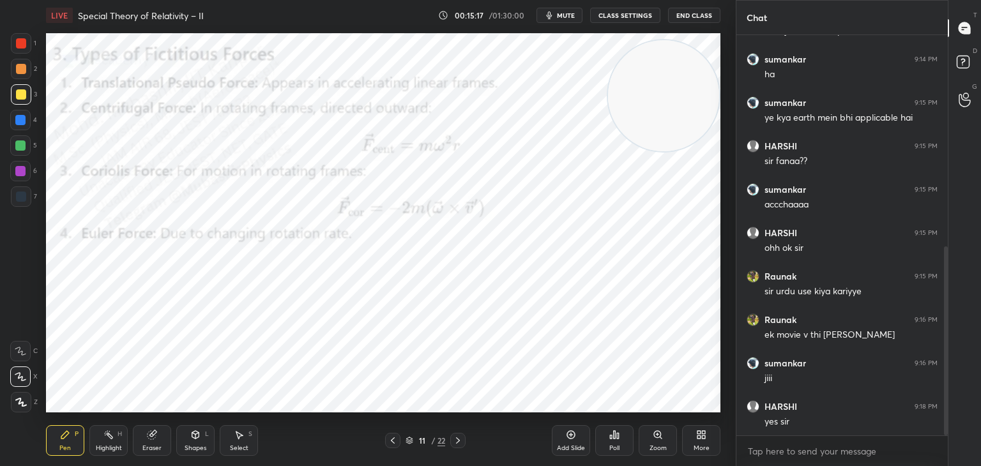
click at [26, 123] on div at bounding box center [20, 120] width 20 height 20
click at [24, 148] on div at bounding box center [20, 146] width 10 height 10
drag, startPoint x: 18, startPoint y: 69, endPoint x: 34, endPoint y: 69, distance: 16.0
click at [20, 69] on div at bounding box center [21, 69] width 10 height 10
drag, startPoint x: 20, startPoint y: 125, endPoint x: 36, endPoint y: 121, distance: 16.4
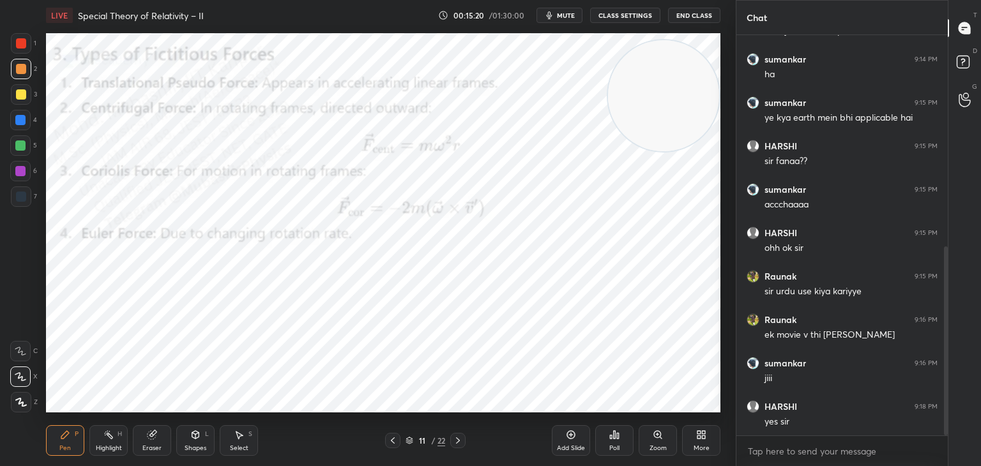
click at [24, 123] on div at bounding box center [20, 120] width 20 height 20
drag, startPoint x: 114, startPoint y: 436, endPoint x: 128, endPoint y: 427, distance: 16.3
click at [115, 439] on div "Highlight H" at bounding box center [108, 440] width 38 height 31
click at [457, 441] on icon at bounding box center [458, 441] width 10 height 10
drag, startPoint x: 662, startPoint y: 87, endPoint x: 93, endPoint y: 427, distance: 663.2
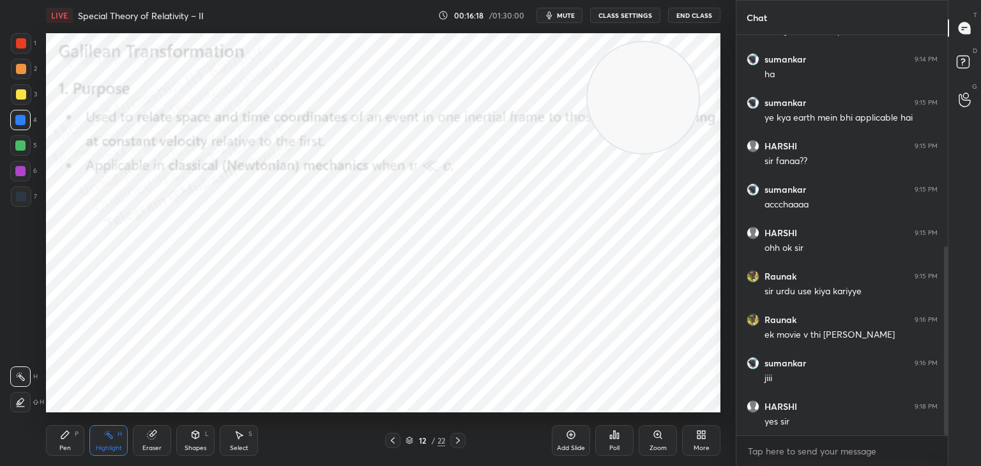
click at [88, 436] on div "LIVE Special Theory of Relativity – II 00:16:18 / 01:30:00 mute CLASS SETTINGS …" at bounding box center [383, 233] width 685 height 466
drag, startPoint x: 82, startPoint y: 439, endPoint x: 51, endPoint y: 307, distance: 135.7
click at [78, 441] on div "Pen P" at bounding box center [65, 440] width 38 height 31
click at [20, 170] on div at bounding box center [20, 171] width 10 height 10
click at [23, 126] on div at bounding box center [20, 120] width 20 height 20
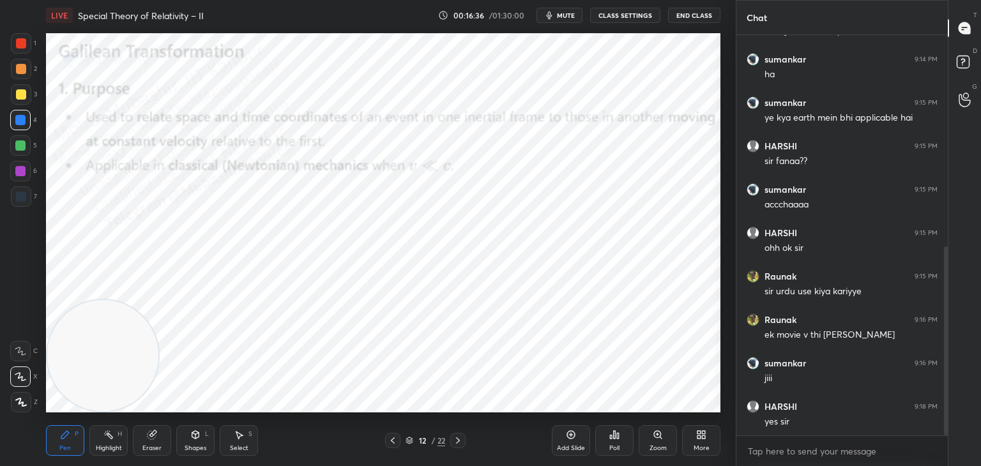
click at [26, 80] on div "2" at bounding box center [24, 72] width 26 height 26
click at [22, 141] on div at bounding box center [20, 146] width 10 height 10
drag, startPoint x: 22, startPoint y: 96, endPoint x: 43, endPoint y: 103, distance: 23.0
click at [24, 96] on div at bounding box center [21, 94] width 10 height 10
click at [452, 443] on div at bounding box center [457, 440] width 15 height 15
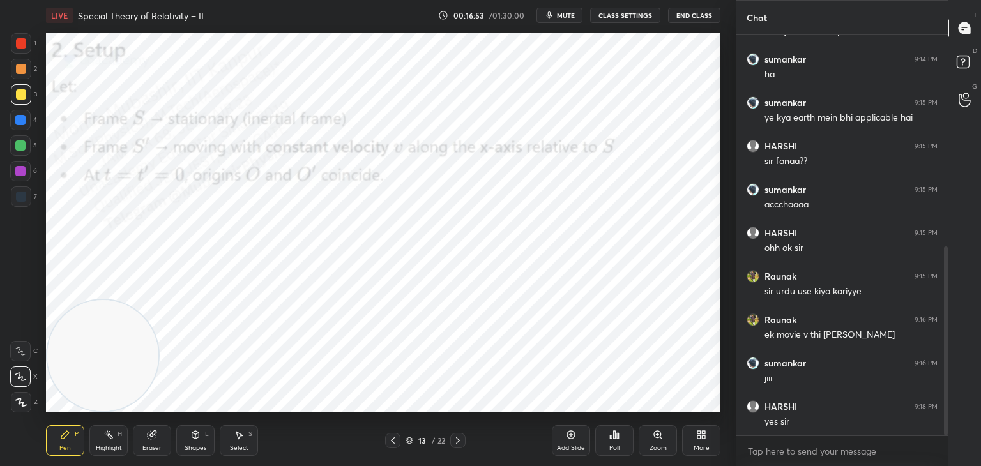
click at [22, 69] on div at bounding box center [21, 69] width 10 height 10
drag, startPoint x: 146, startPoint y: 333, endPoint x: 677, endPoint y: 92, distance: 583.7
click at [719, 89] on video at bounding box center [663, 89] width 111 height 111
click at [18, 174] on div at bounding box center [20, 171] width 10 height 10
click at [13, 206] on div at bounding box center [21, 197] width 20 height 20
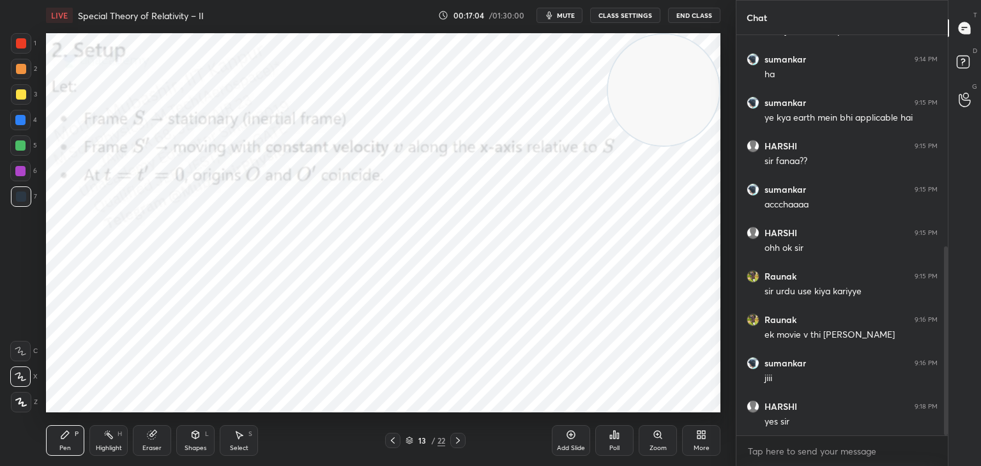
drag, startPoint x: 15, startPoint y: 144, endPoint x: 44, endPoint y: 153, distance: 30.1
click at [18, 144] on div at bounding box center [20, 146] width 10 height 10
click at [20, 119] on div at bounding box center [20, 120] width 10 height 10
drag, startPoint x: 15, startPoint y: 198, endPoint x: 36, endPoint y: 199, distance: 20.5
click at [16, 198] on div at bounding box center [21, 197] width 10 height 10
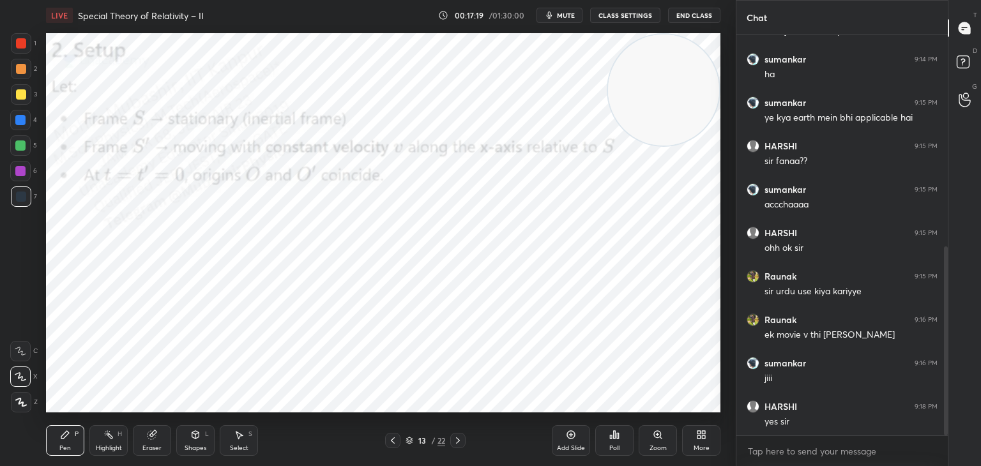
click at [19, 57] on div "1" at bounding box center [24, 46] width 26 height 26
click at [20, 66] on div at bounding box center [21, 69] width 10 height 10
click at [457, 437] on icon at bounding box center [458, 441] width 10 height 10
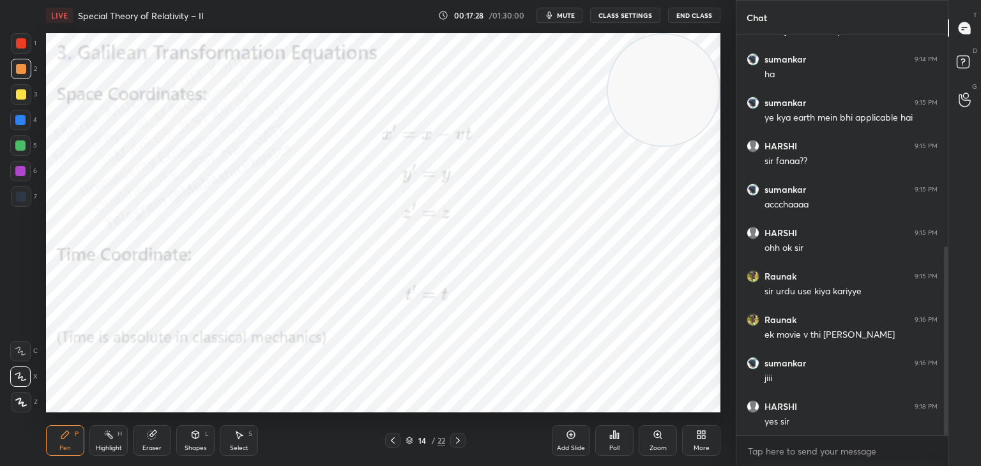
drag, startPoint x: 13, startPoint y: 116, endPoint x: 26, endPoint y: 118, distance: 12.9
click at [13, 118] on div at bounding box center [20, 120] width 20 height 20
click at [103, 436] on icon at bounding box center [108, 435] width 10 height 10
click at [63, 438] on icon at bounding box center [65, 435] width 10 height 10
click at [21, 172] on div at bounding box center [20, 171] width 10 height 10
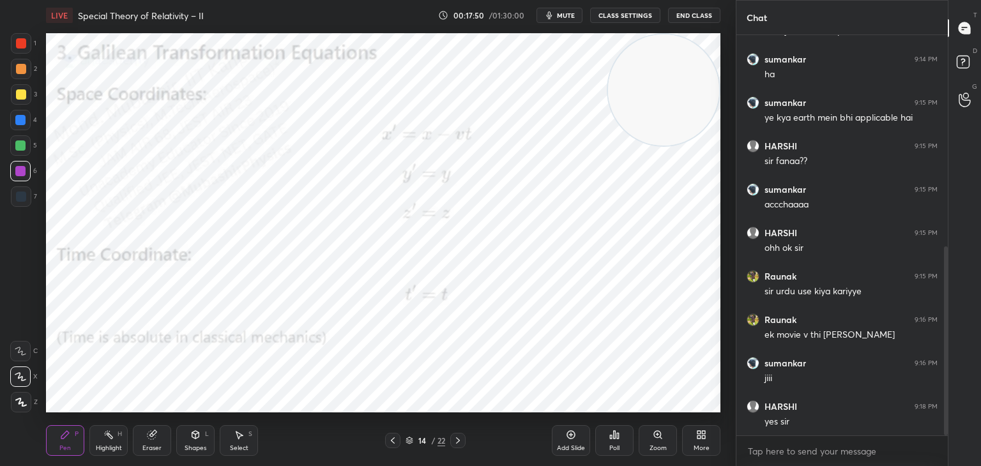
drag, startPoint x: 119, startPoint y: 439, endPoint x: 164, endPoint y: 415, distance: 50.9
click at [123, 438] on div "Highlight H" at bounding box center [108, 440] width 38 height 31
drag, startPoint x: 66, startPoint y: 447, endPoint x: 84, endPoint y: 422, distance: 30.7
click at [67, 445] on div "Pen" at bounding box center [64, 448] width 11 height 6
click at [22, 47] on div at bounding box center [21, 43] width 10 height 10
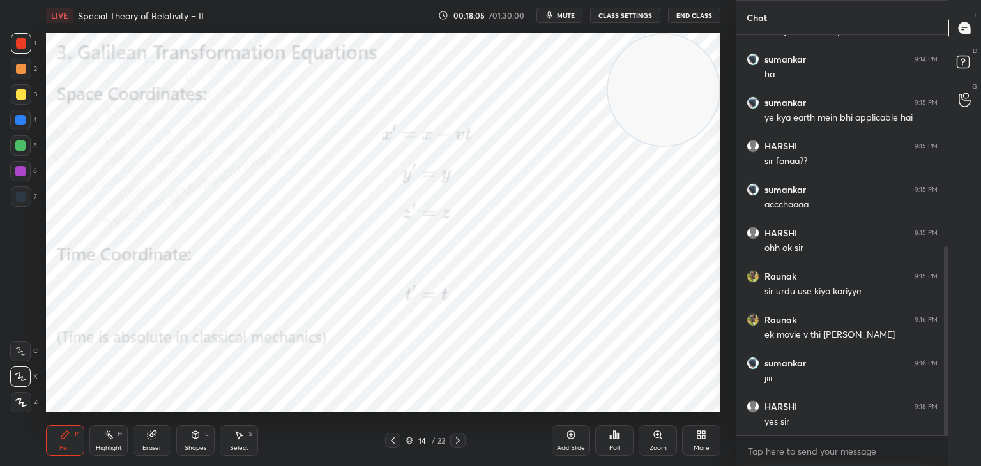
drag, startPoint x: 102, startPoint y: 443, endPoint x: 182, endPoint y: 420, distance: 83.3
click at [105, 443] on div "Highlight H" at bounding box center [108, 440] width 38 height 31
click at [392, 442] on icon at bounding box center [393, 441] width 4 height 6
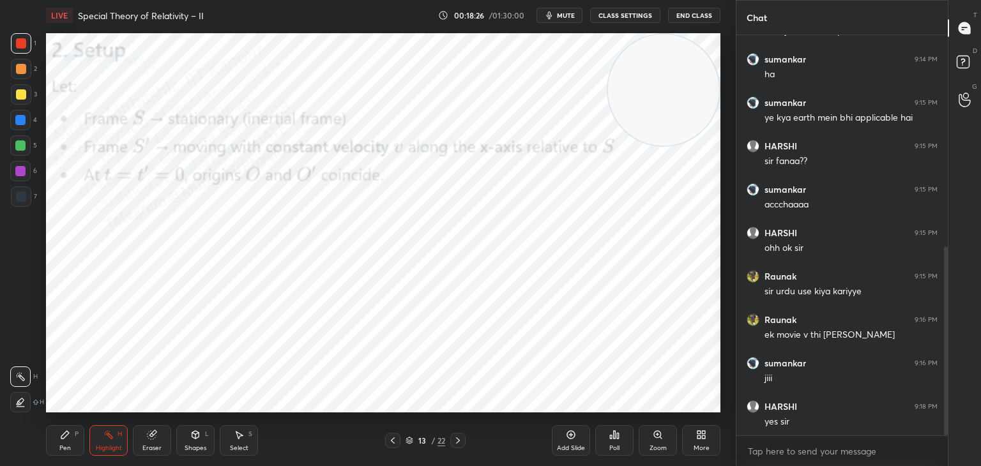
drag, startPoint x: 68, startPoint y: 436, endPoint x: 90, endPoint y: 417, distance: 29.0
click at [70, 432] on icon at bounding box center [65, 435] width 10 height 10
click at [93, 457] on div "Pen P Highlight H Eraser Shapes L Select S 13 / 22 Add Slide Poll Zoom More" at bounding box center [383, 440] width 674 height 51
click at [110, 433] on icon at bounding box center [108, 435] width 10 height 10
click at [450, 441] on div "13 / 22" at bounding box center [425, 440] width 80 height 15
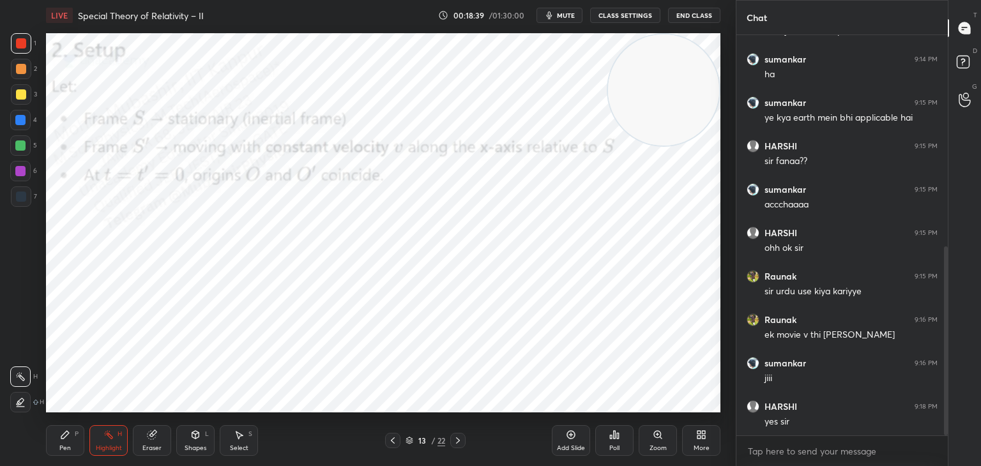
drag, startPoint x: 452, startPoint y: 436, endPoint x: 457, endPoint y: 430, distance: 7.7
click at [452, 437] on div at bounding box center [457, 440] width 15 height 15
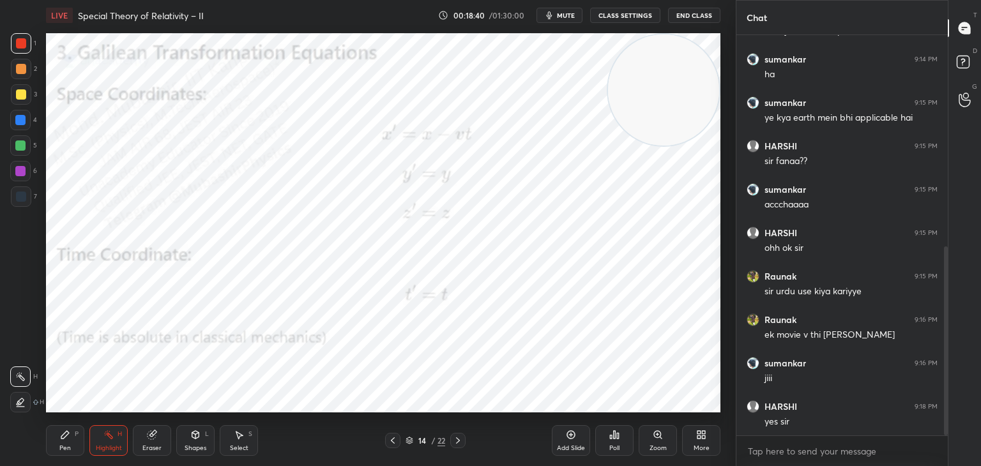
click at [390, 83] on div "LIVE Special Theory of Relativity – II 00:18:40 / 01:30:00 mute CLASS SETTINGS …" at bounding box center [383, 233] width 685 height 466
click at [391, 448] on div "Pen P Highlight H Eraser Shapes L Select S 14 / 22 Add Slide Poll Zoom More" at bounding box center [383, 440] width 674 height 51
click at [396, 438] on icon at bounding box center [393, 441] width 10 height 10
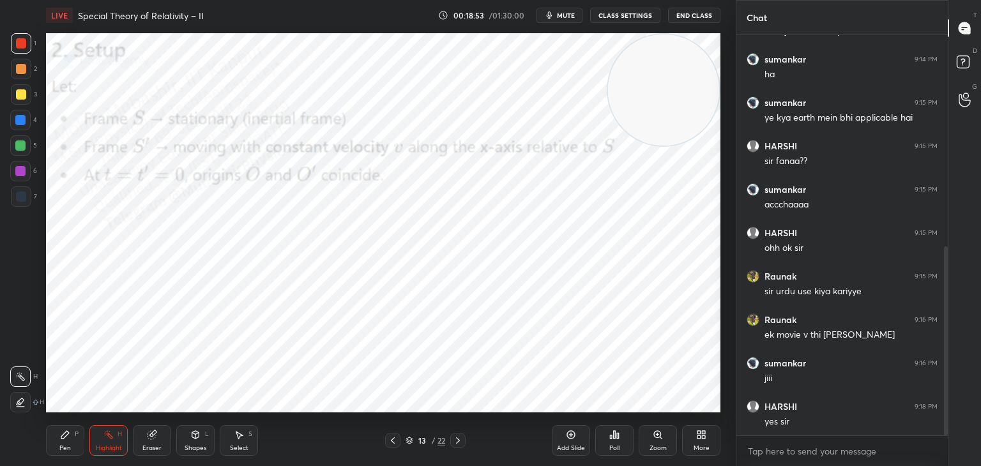
click at [453, 443] on icon at bounding box center [458, 441] width 10 height 10
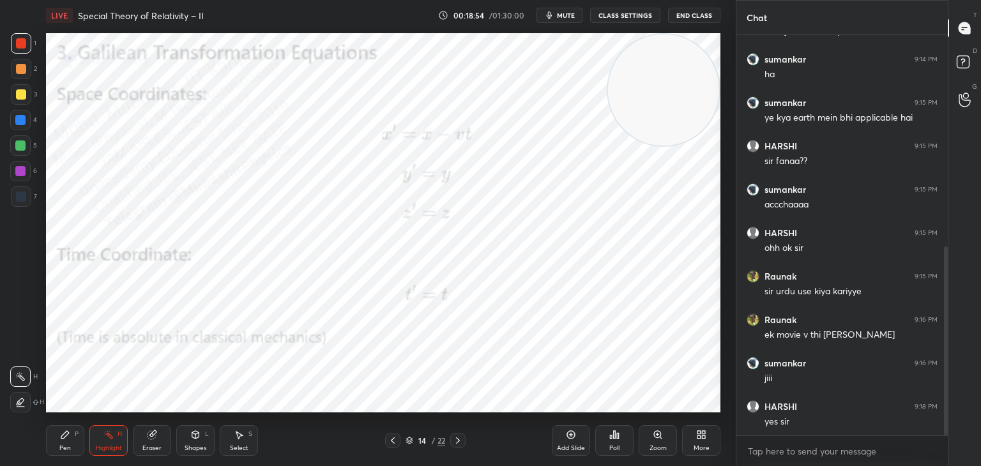
click at [455, 438] on icon at bounding box center [458, 441] width 10 height 10
click at [56, 438] on div "Pen P" at bounding box center [65, 440] width 38 height 31
click at [24, 120] on div at bounding box center [20, 120] width 10 height 10
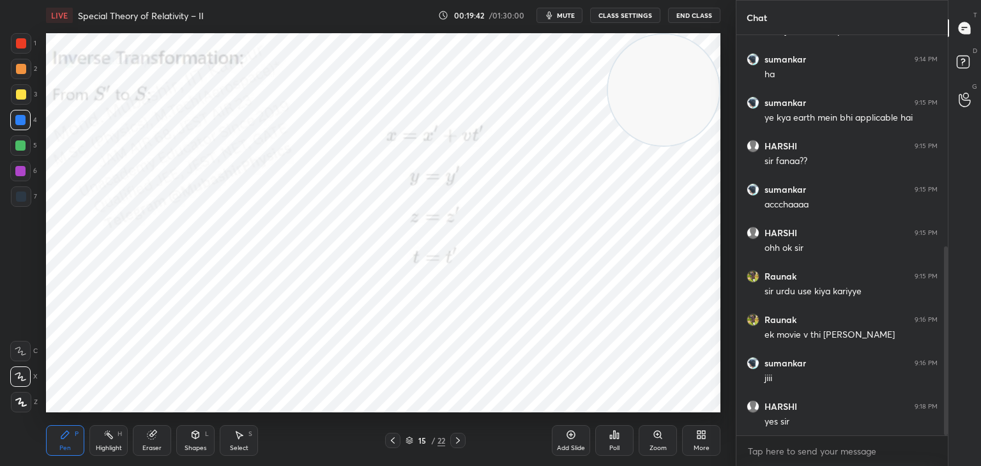
click at [458, 438] on icon at bounding box center [458, 441] width 10 height 10
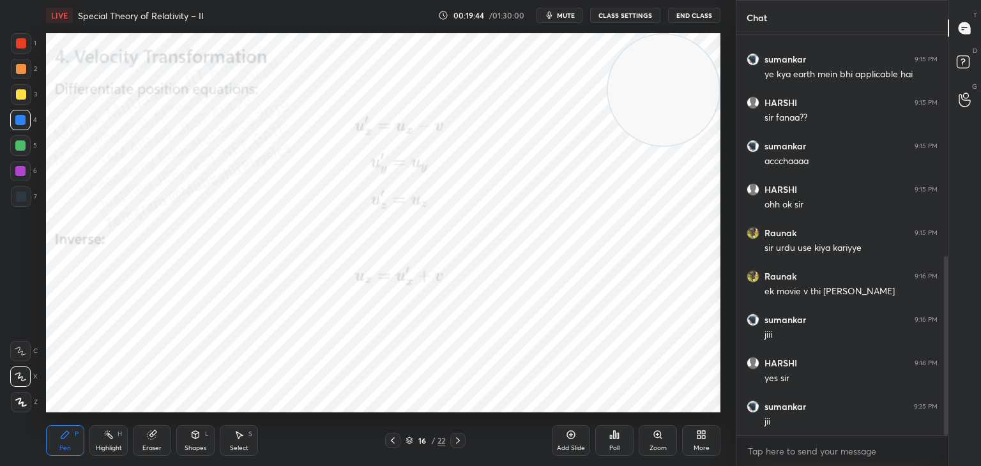
drag, startPoint x: 17, startPoint y: 67, endPoint x: 36, endPoint y: 73, distance: 20.0
click at [16, 69] on div at bounding box center [21, 69] width 10 height 10
drag, startPoint x: 24, startPoint y: 121, endPoint x: 44, endPoint y: 129, distance: 21.5
click at [24, 120] on div at bounding box center [20, 120] width 10 height 10
click at [31, 180] on div "6" at bounding box center [23, 171] width 27 height 20
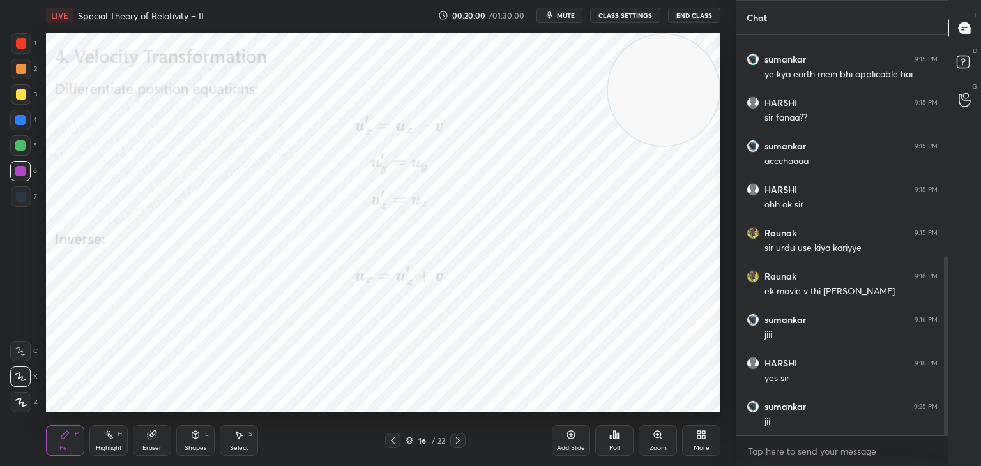
click at [110, 436] on rect at bounding box center [110, 436] width 6 height 6
click at [457, 442] on icon at bounding box center [458, 441] width 10 height 10
click at [65, 438] on div "Pen P" at bounding box center [65, 440] width 38 height 31
click at [26, 96] on div at bounding box center [21, 94] width 10 height 10
click at [21, 123] on div at bounding box center [20, 120] width 10 height 10
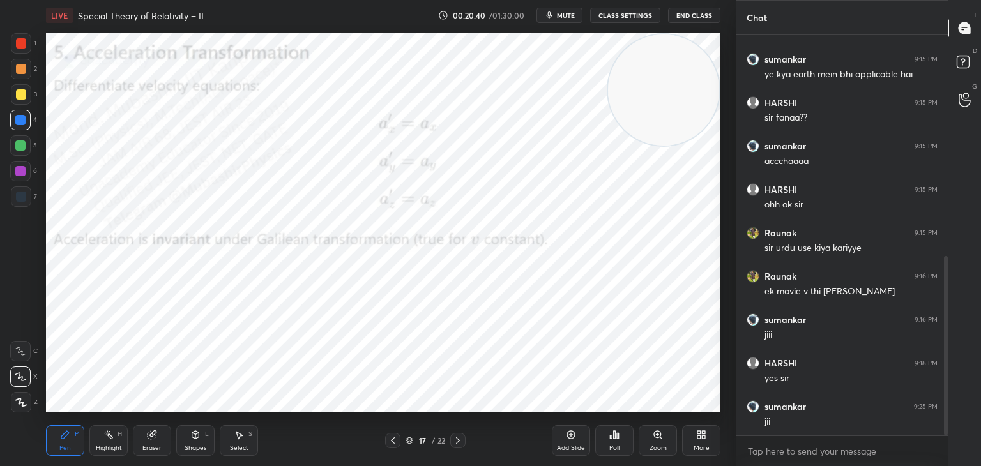
drag, startPoint x: 387, startPoint y: 445, endPoint x: 347, endPoint y: 438, distance: 40.2
click at [386, 445] on div at bounding box center [392, 440] width 15 height 15
drag, startPoint x: 103, startPoint y: 439, endPoint x: 123, endPoint y: 425, distance: 24.7
click at [105, 435] on icon at bounding box center [108, 435] width 10 height 10
click at [393, 441] on icon at bounding box center [393, 441] width 10 height 10
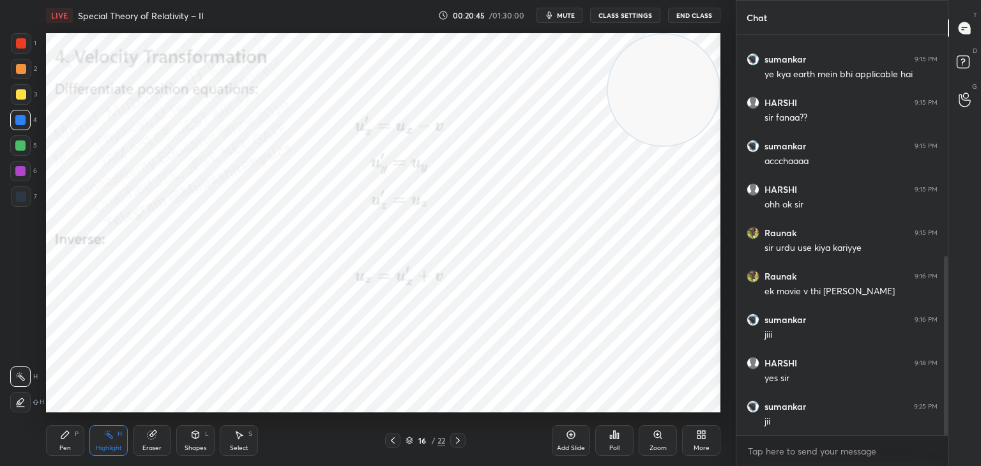
click at [391, 443] on icon at bounding box center [393, 441] width 10 height 10
drag, startPoint x: 392, startPoint y: 440, endPoint x: 397, endPoint y: 422, distance: 18.6
click at [388, 440] on icon at bounding box center [393, 441] width 10 height 10
click at [456, 441] on icon at bounding box center [458, 441] width 10 height 10
click at [456, 442] on icon at bounding box center [458, 441] width 10 height 10
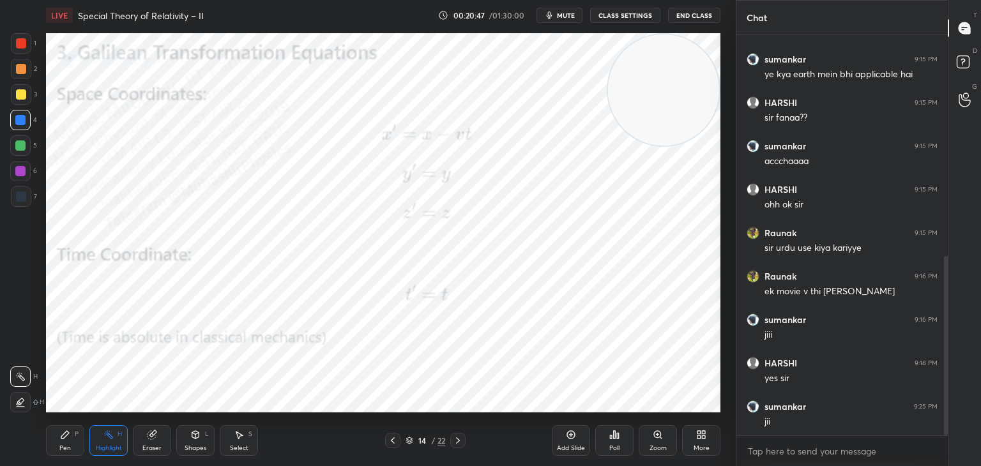
click at [457, 442] on icon at bounding box center [458, 441] width 10 height 10
drag, startPoint x: 455, startPoint y: 438, endPoint x: 463, endPoint y: 420, distance: 19.5
click at [457, 438] on icon at bounding box center [458, 441] width 10 height 10
click at [69, 446] on div "Pen P" at bounding box center [65, 440] width 38 height 31
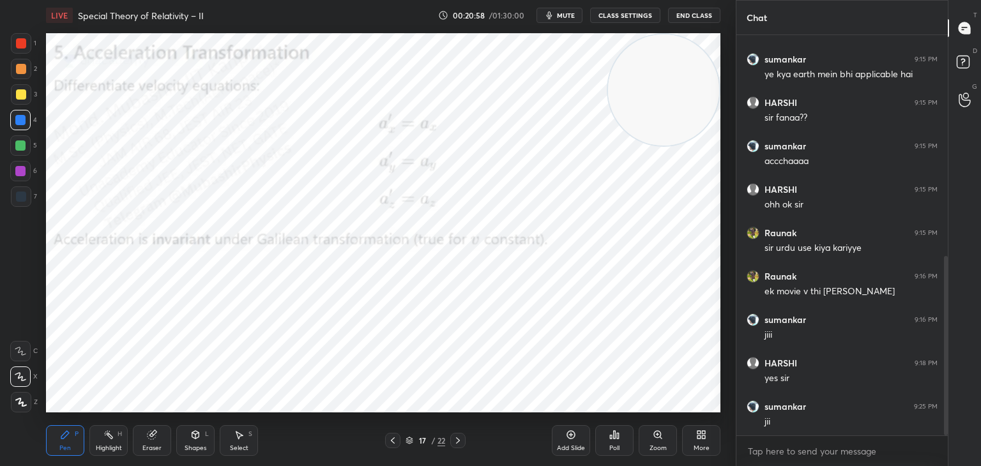
drag, startPoint x: 15, startPoint y: 52, endPoint x: 36, endPoint y: 73, distance: 29.8
click at [21, 49] on div at bounding box center [21, 43] width 20 height 20
drag, startPoint x: 112, startPoint y: 430, endPoint x: 158, endPoint y: 423, distance: 46.5
click at [112, 432] on icon at bounding box center [108, 435] width 10 height 10
click at [457, 442] on icon at bounding box center [458, 441] width 10 height 10
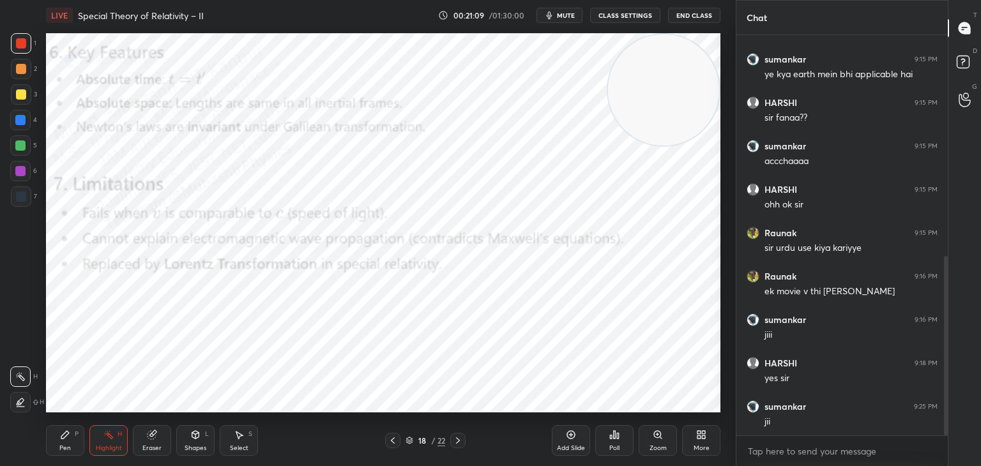
click at [60, 443] on div "Pen P" at bounding box center [65, 440] width 38 height 31
click at [27, 129] on div at bounding box center [20, 120] width 20 height 20
drag, startPoint x: 19, startPoint y: 174, endPoint x: 36, endPoint y: 167, distance: 17.8
click at [23, 171] on div at bounding box center [20, 171] width 10 height 10
click at [21, 141] on div at bounding box center [20, 146] width 10 height 10
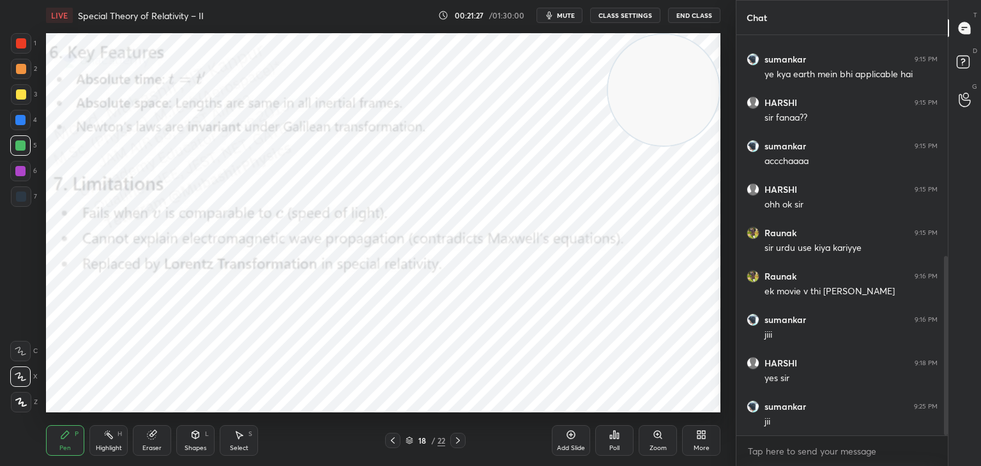
click at [22, 78] on div "2" at bounding box center [24, 72] width 26 height 26
click at [19, 178] on div at bounding box center [20, 171] width 20 height 20
click at [28, 52] on div "1" at bounding box center [24, 46] width 26 height 26
click at [20, 123] on div at bounding box center [20, 120] width 10 height 10
click at [15, 149] on div at bounding box center [20, 146] width 10 height 10
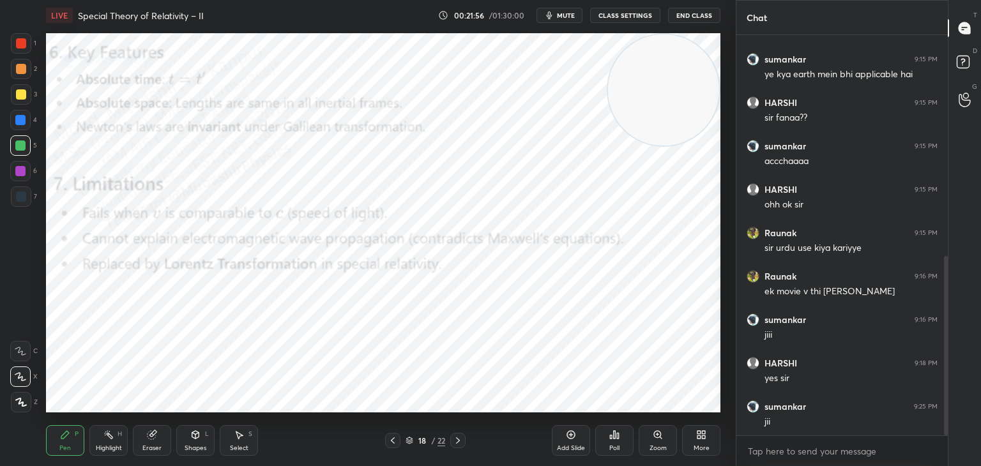
click at [107, 450] on div "Highlight" at bounding box center [109, 448] width 26 height 6
click at [459, 443] on icon at bounding box center [458, 441] width 10 height 10
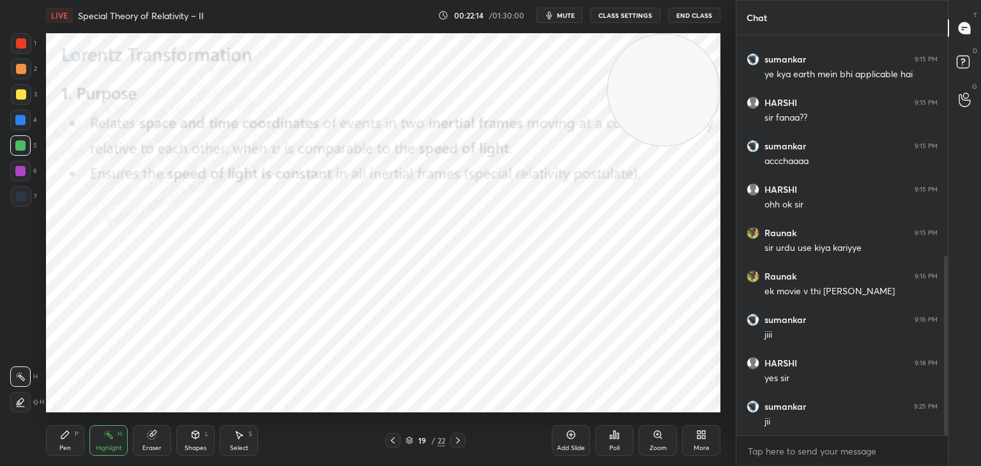
drag, startPoint x: 67, startPoint y: 438, endPoint x: 76, endPoint y: 433, distance: 10.0
click at [65, 440] on div "Pen P" at bounding box center [65, 440] width 38 height 31
drag, startPoint x: 647, startPoint y: 120, endPoint x: 6, endPoint y: 156, distance: 642.3
click at [8, 309] on div "1 2 3 4 5 6 7 C X Z C X Z E E Erase all H H LIVE Special Theory of Relativity –…" at bounding box center [363, 233] width 726 height 466
click at [21, 74] on div at bounding box center [21, 69] width 20 height 20
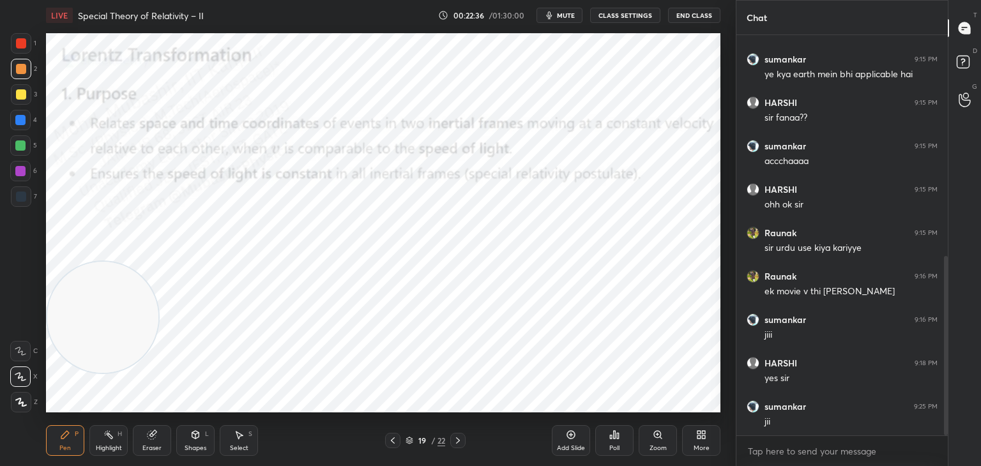
click at [24, 175] on div at bounding box center [20, 171] width 10 height 10
click at [97, 439] on div "Highlight H" at bounding box center [108, 440] width 38 height 31
drag, startPoint x: 450, startPoint y: 448, endPoint x: 455, endPoint y: 442, distance: 7.7
click at [450, 447] on div "19 / 22" at bounding box center [425, 440] width 80 height 15
click at [458, 443] on icon at bounding box center [458, 441] width 10 height 10
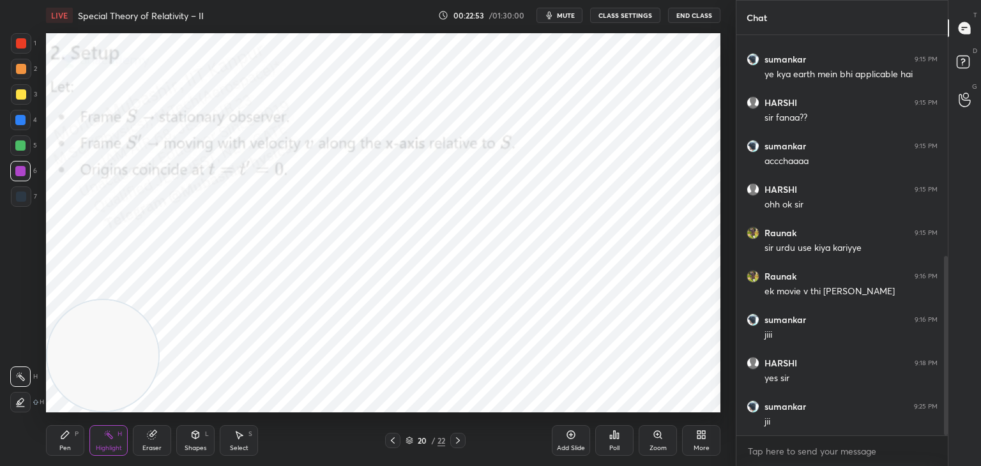
drag, startPoint x: 78, startPoint y: 416, endPoint x: 68, endPoint y: 437, distance: 22.9
click at [75, 432] on div "LIVE Special Theory of Relativity – II 00:22:53 / 01:30:00 mute CLASS SETTINGS …" at bounding box center [383, 233] width 685 height 466
click at [64, 445] on div "Pen" at bounding box center [64, 448] width 11 height 6
click at [18, 121] on div at bounding box center [20, 120] width 10 height 10
drag, startPoint x: 92, startPoint y: 340, endPoint x: 630, endPoint y: 92, distance: 592.2
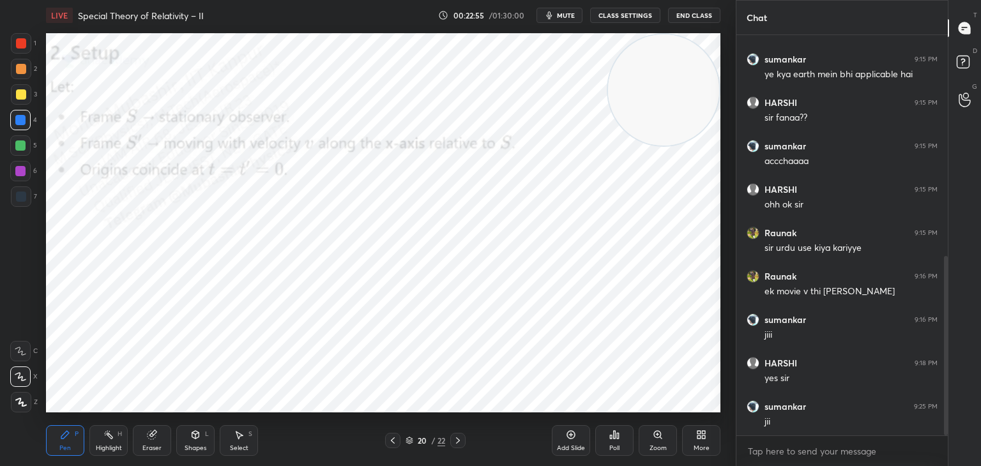
click at [683, 52] on video at bounding box center [663, 89] width 111 height 111
click at [390, 445] on icon at bounding box center [393, 441] width 10 height 10
click at [388, 447] on div at bounding box center [392, 440] width 15 height 15
click at [392, 448] on div at bounding box center [392, 440] width 15 height 15
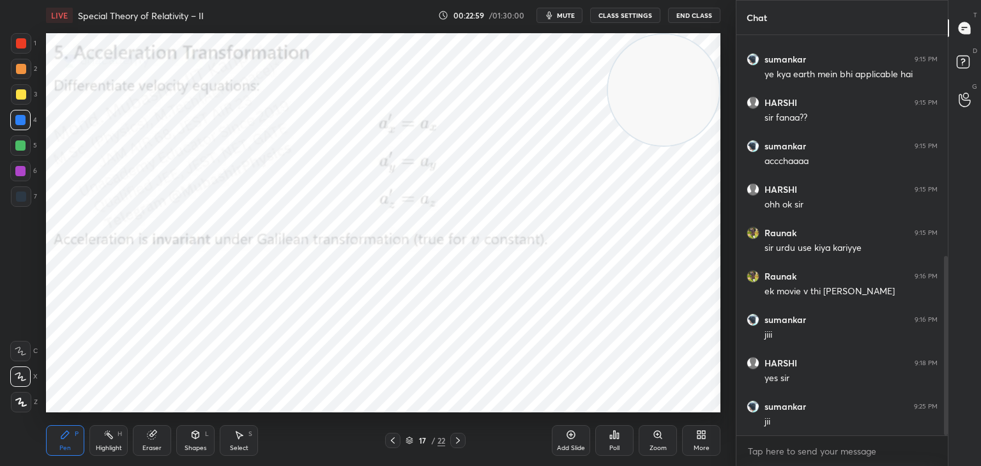
click at [392, 448] on div at bounding box center [392, 440] width 15 height 15
click at [389, 452] on div "Pen P Highlight H Eraser Shapes L Select S 14 / 22 Add Slide Poll Zoom More" at bounding box center [383, 440] width 674 height 51
click at [394, 436] on icon at bounding box center [393, 441] width 10 height 10
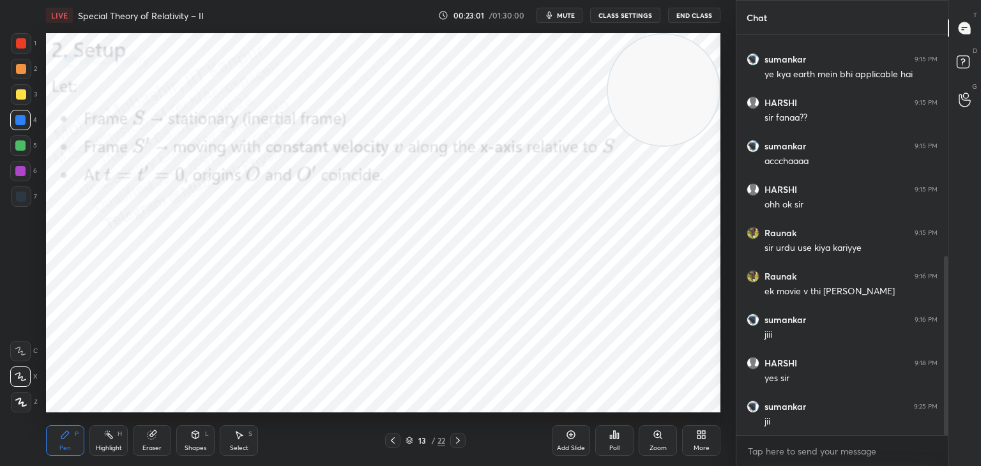
click at [224, 442] on div "Select S" at bounding box center [239, 440] width 38 height 31
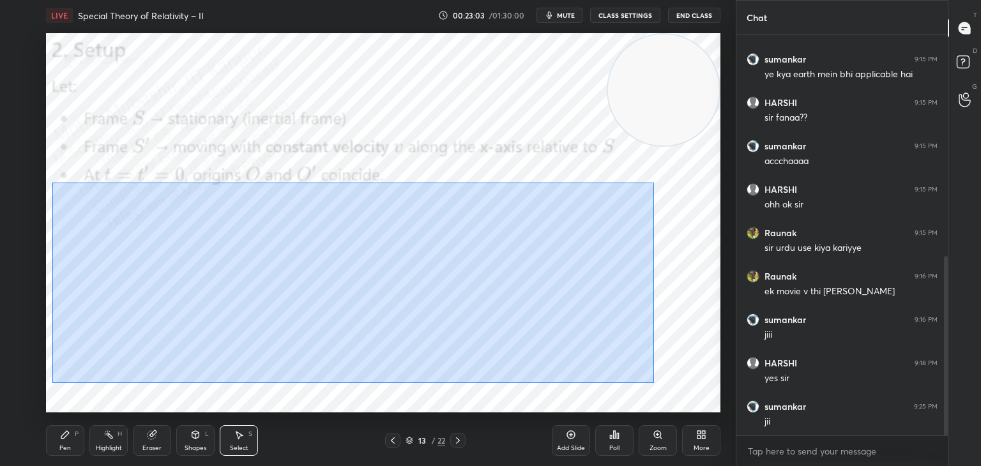
drag, startPoint x: 52, startPoint y: 183, endPoint x: 535, endPoint y: 331, distance: 505.1
click at [648, 379] on div "0 ° Undo Copy Duplicate Duplicate to new slide Delete" at bounding box center [383, 222] width 674 height 379
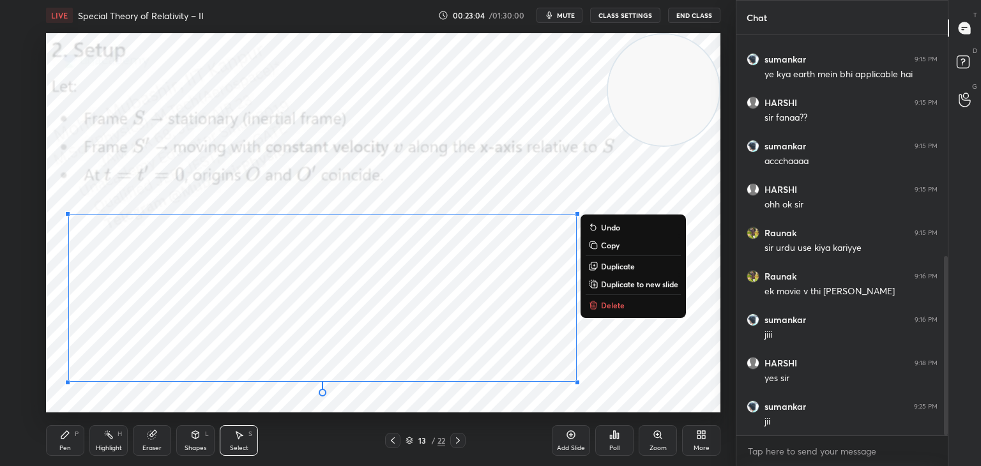
click at [606, 245] on p "Copy" at bounding box center [610, 245] width 19 height 10
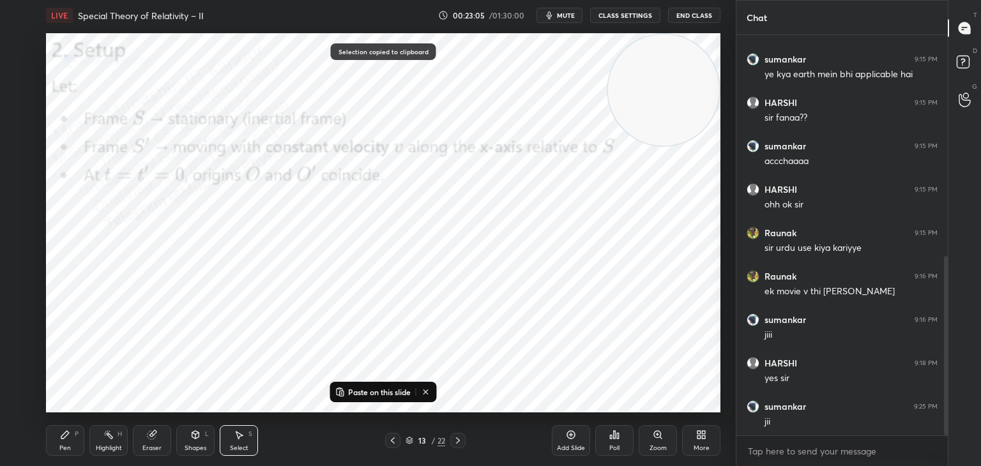
click at [457, 445] on icon at bounding box center [458, 441] width 10 height 10
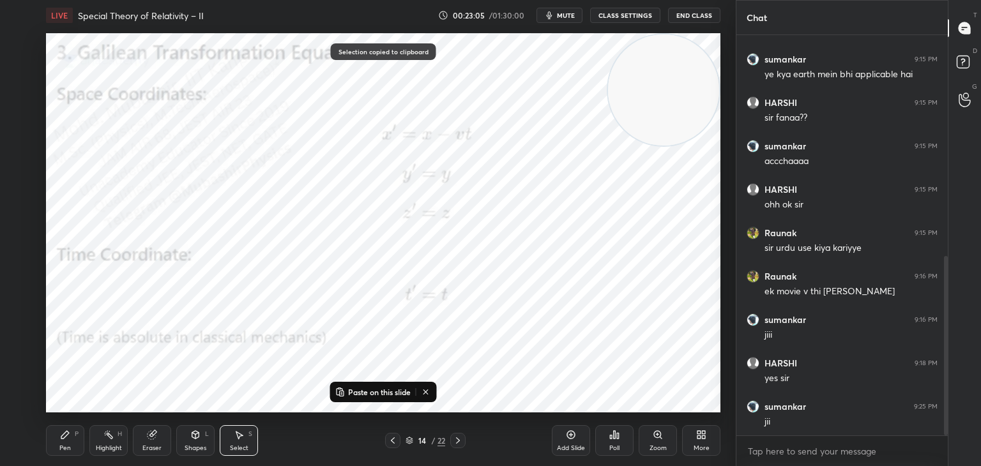
click at [455, 445] on icon at bounding box center [458, 441] width 10 height 10
click at [451, 443] on div at bounding box center [457, 440] width 15 height 15
click at [453, 442] on div at bounding box center [457, 440] width 15 height 15
click at [453, 441] on icon at bounding box center [458, 441] width 10 height 10
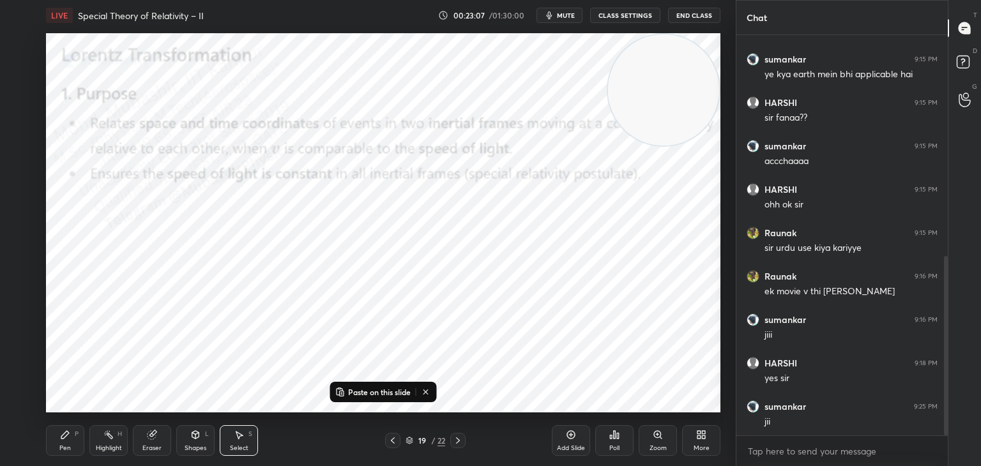
click at [460, 442] on icon at bounding box center [458, 441] width 10 height 10
click at [388, 393] on p "Paste on this slide" at bounding box center [379, 392] width 63 height 10
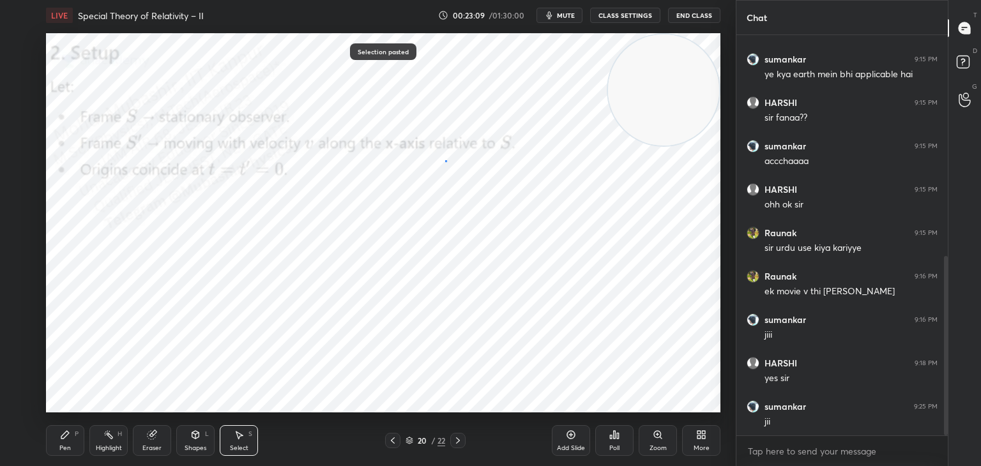
click at [445, 161] on div "0 ° Undo Copy Paste here Duplicate Duplicate to new slide Delete" at bounding box center [383, 222] width 674 height 379
click at [465, 439] on div at bounding box center [457, 440] width 15 height 15
click at [64, 438] on icon at bounding box center [65, 435] width 10 height 10
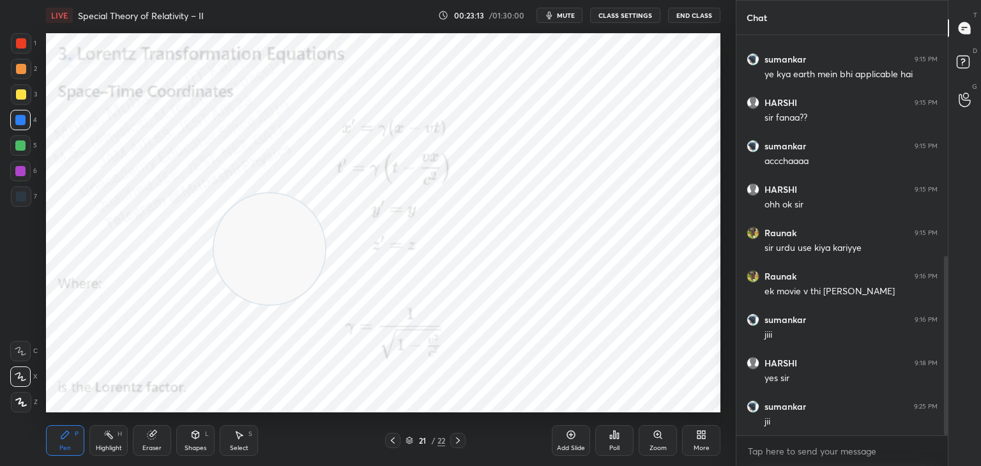
drag, startPoint x: 567, startPoint y: 112, endPoint x: 112, endPoint y: 284, distance: 485.9
click at [214, 305] on video at bounding box center [269, 249] width 111 height 111
click at [391, 440] on icon at bounding box center [393, 441] width 4 height 6
click at [394, 437] on icon at bounding box center [393, 441] width 10 height 10
click at [455, 441] on icon at bounding box center [458, 441] width 10 height 10
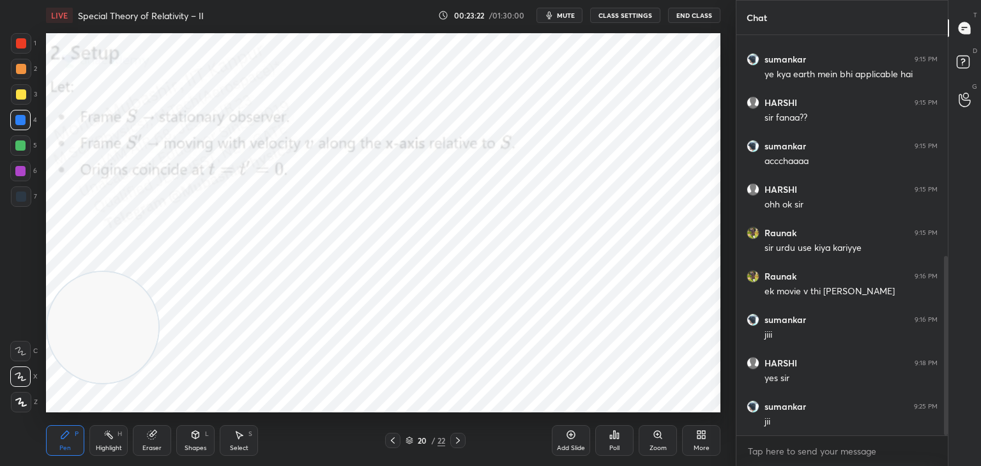
click at [448, 442] on div "20 / 22" at bounding box center [425, 440] width 80 height 15
drag, startPoint x: 455, startPoint y: 436, endPoint x: 457, endPoint y: 429, distance: 6.7
click at [457, 436] on icon at bounding box center [458, 441] width 10 height 10
drag, startPoint x: 112, startPoint y: 443, endPoint x: 182, endPoint y: 416, distance: 74.6
click at [113, 445] on div "Highlight H" at bounding box center [108, 440] width 38 height 31
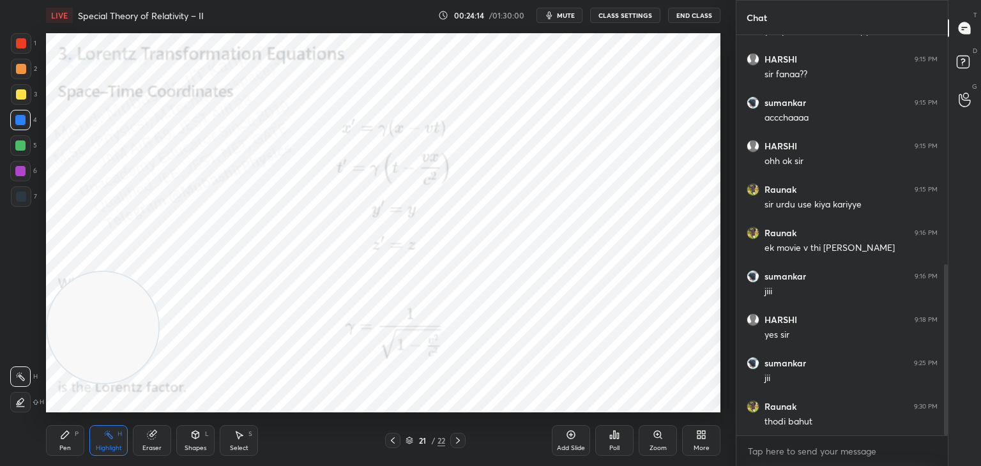
scroll to position [579, 0]
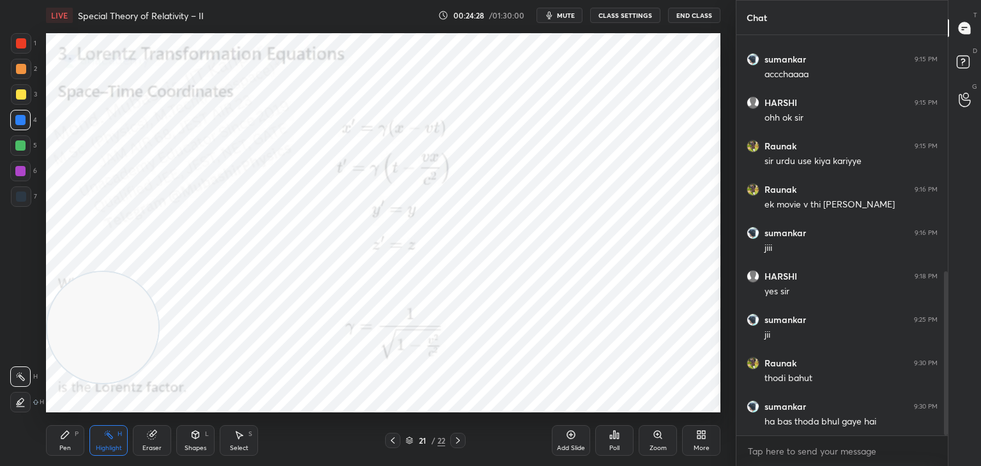
click at [458, 441] on icon at bounding box center [458, 441] width 10 height 10
click at [59, 445] on div "Pen P" at bounding box center [65, 440] width 38 height 31
drag, startPoint x: 100, startPoint y: 331, endPoint x: 639, endPoint y: 84, distance: 592.8
click at [652, 75] on video at bounding box center [659, 89] width 111 height 111
click at [22, 73] on div at bounding box center [21, 69] width 10 height 10
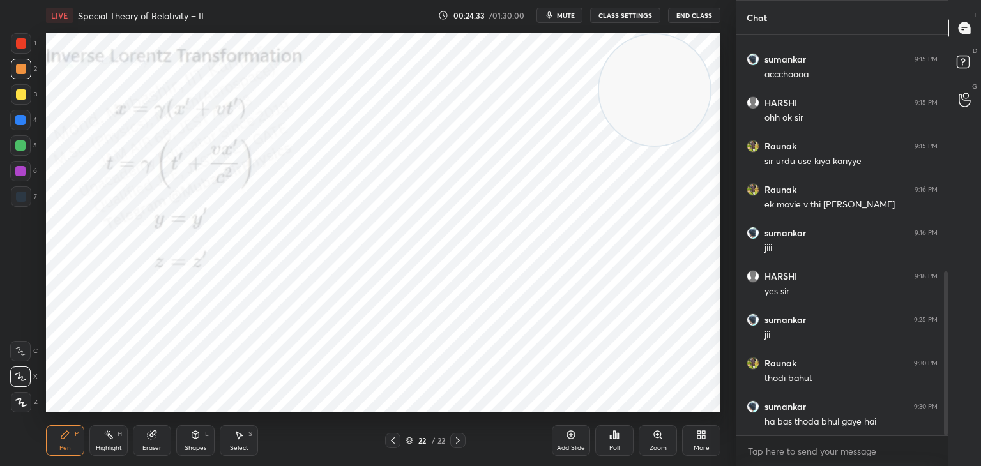
click at [17, 151] on div at bounding box center [20, 145] width 20 height 20
click at [18, 128] on div at bounding box center [20, 120] width 20 height 20
click at [102, 447] on div "Highlight" at bounding box center [109, 448] width 26 height 6
click at [390, 443] on icon at bounding box center [393, 441] width 10 height 10
click at [458, 437] on icon at bounding box center [458, 441] width 10 height 10
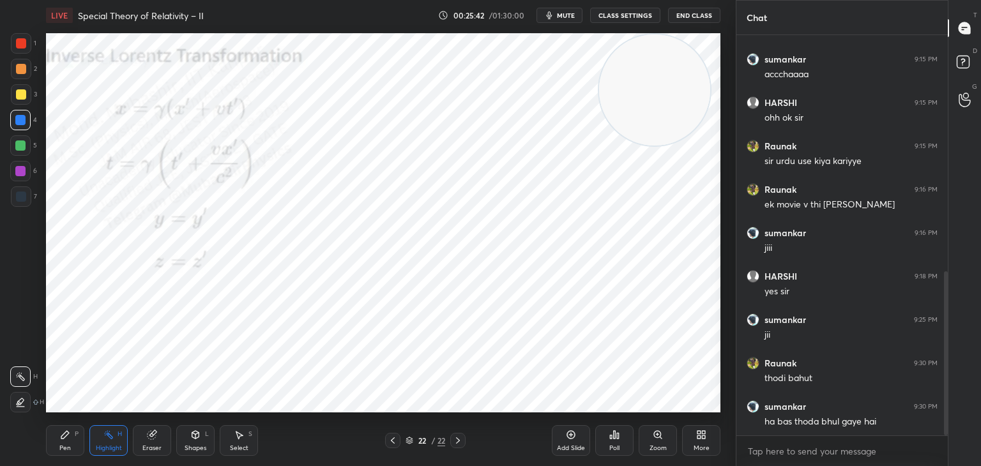
drag, startPoint x: 53, startPoint y: 433, endPoint x: 113, endPoint y: 433, distance: 60.0
click at [57, 434] on div "Pen P" at bounding box center [65, 440] width 38 height 31
click at [118, 436] on div "H" at bounding box center [120, 434] width 4 height 6
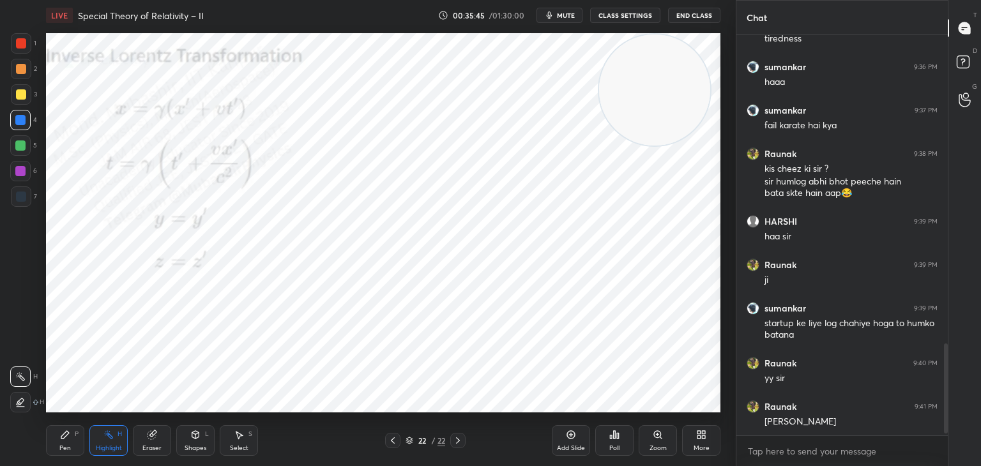
scroll to position [1389, 0]
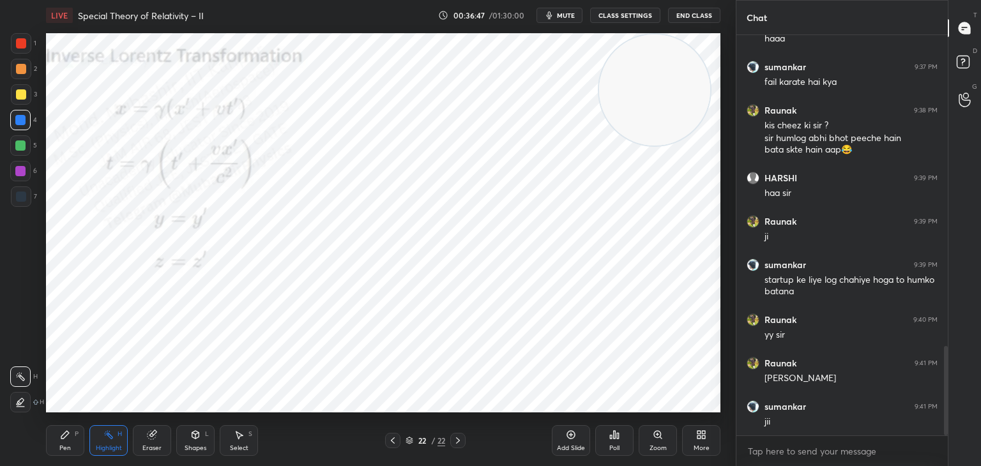
click at [455, 445] on icon at bounding box center [458, 441] width 10 height 10
click at [703, 438] on icon at bounding box center [701, 435] width 10 height 10
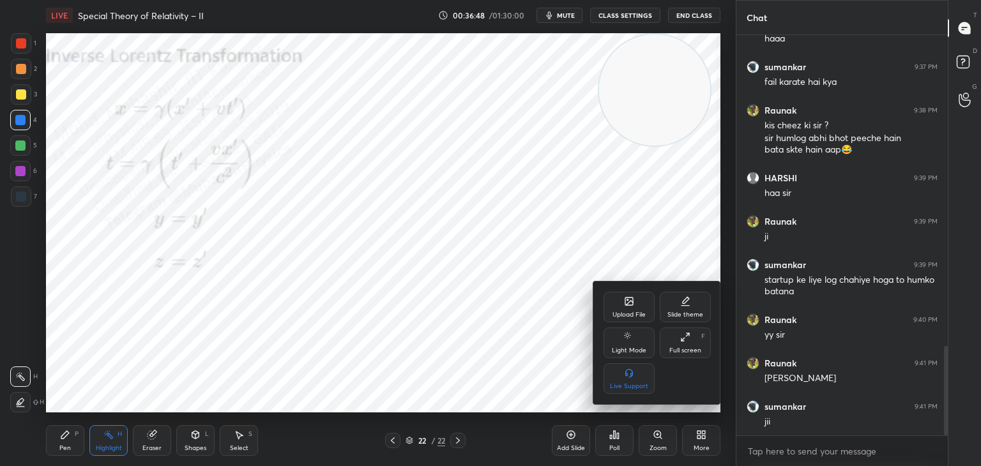
click at [627, 312] on div "Upload File" at bounding box center [629, 315] width 33 height 6
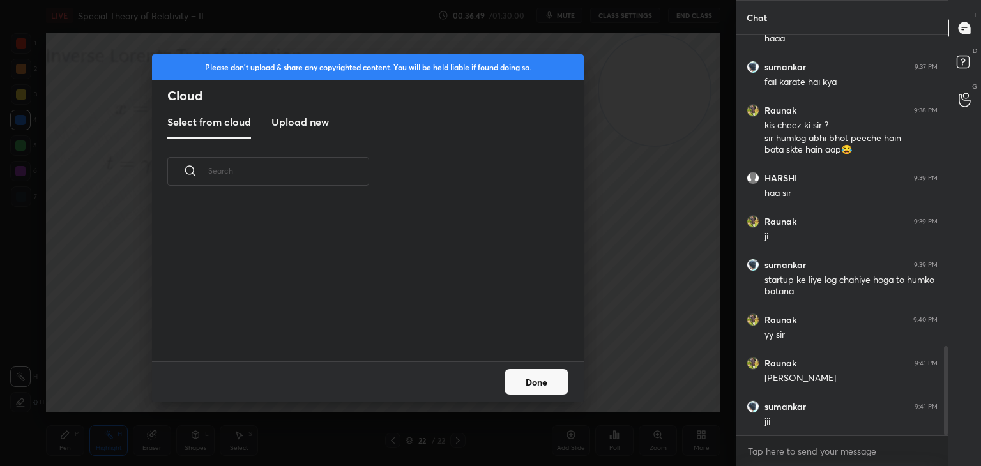
scroll to position [3, 6]
drag, startPoint x: 286, startPoint y: 130, endPoint x: 314, endPoint y: 128, distance: 27.6
click at [291, 126] on new "Upload new" at bounding box center [299, 123] width 57 height 32
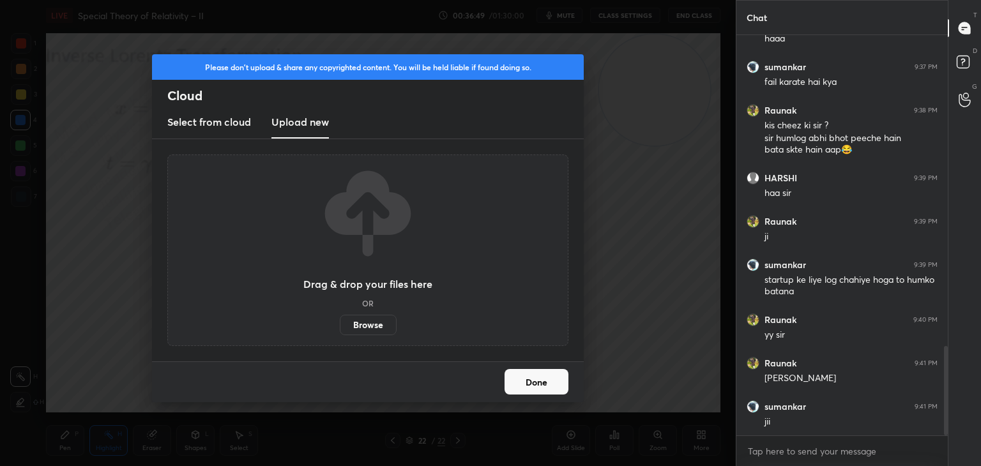
click at [375, 327] on label "Browse" at bounding box center [368, 325] width 57 height 20
click at [340, 327] on input "Browse" at bounding box center [340, 325] width 0 height 20
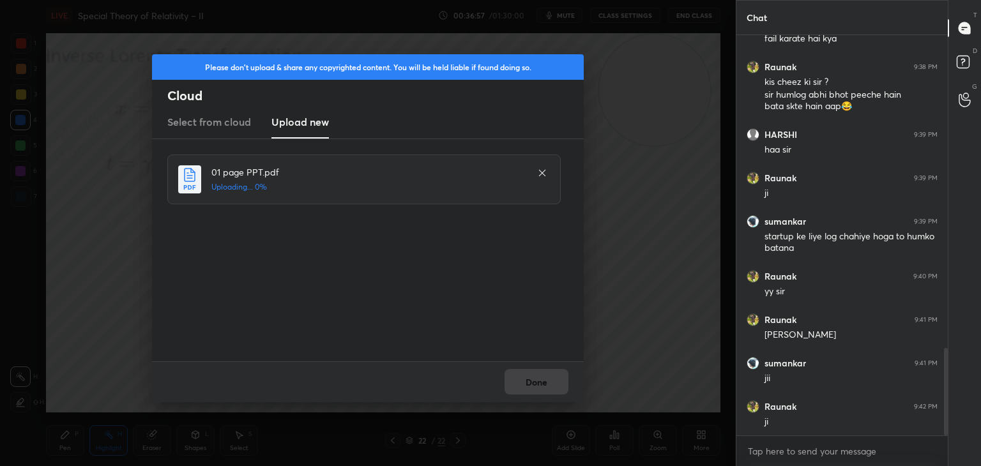
scroll to position [1475, 0]
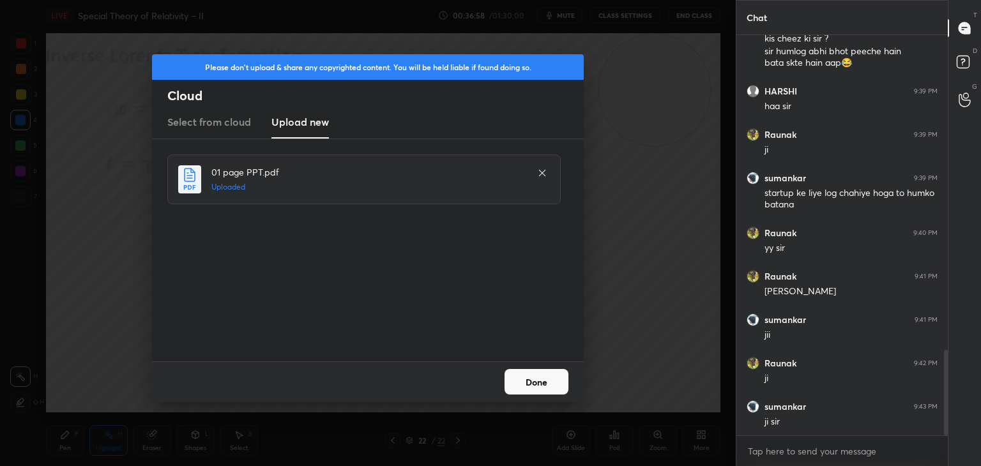
click at [539, 381] on button "Done" at bounding box center [537, 382] width 64 height 26
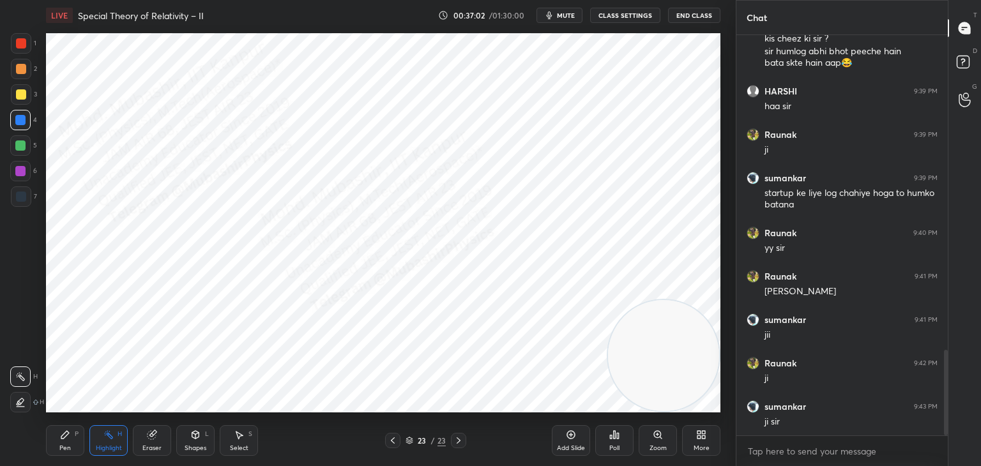
drag, startPoint x: 698, startPoint y: 192, endPoint x: 611, endPoint y: 392, distance: 218.2
click at [769, 393] on div "1 2 3 4 5 6 7 C X Z C X Z E E Erase all H H LIVE Special Theory of Relativity –…" at bounding box center [490, 233] width 981 height 466
click at [66, 438] on icon at bounding box center [65, 435] width 10 height 10
drag, startPoint x: 20, startPoint y: 45, endPoint x: 39, endPoint y: 49, distance: 19.5
click at [19, 43] on div at bounding box center [21, 43] width 10 height 10
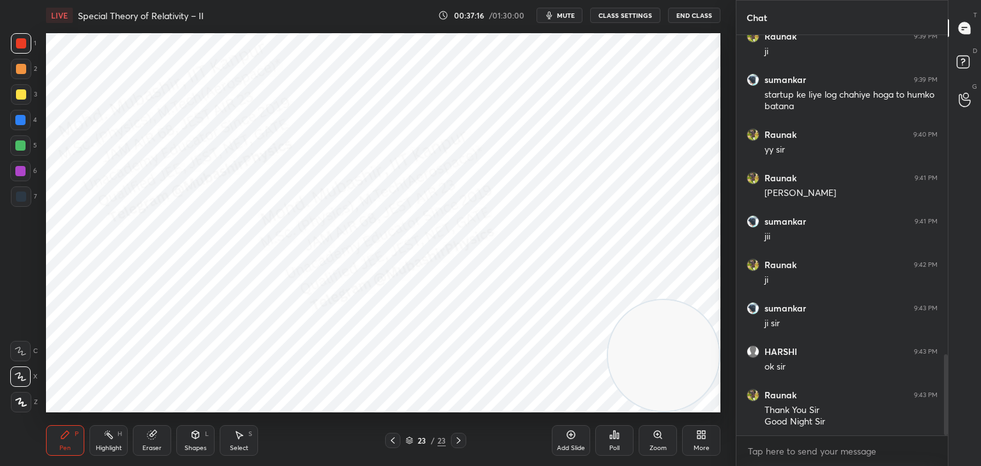
scroll to position [1617, 0]
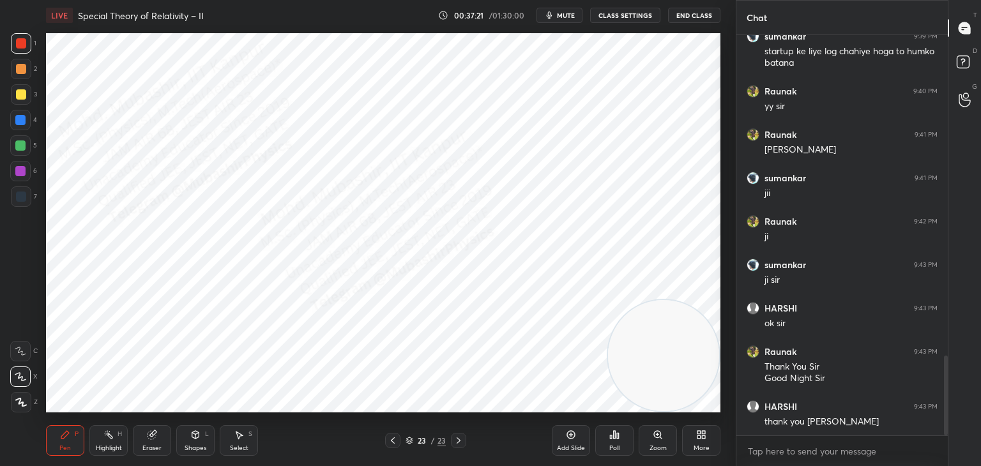
drag, startPoint x: 22, startPoint y: 128, endPoint x: 35, endPoint y: 128, distance: 12.8
click at [21, 125] on div at bounding box center [20, 120] width 20 height 20
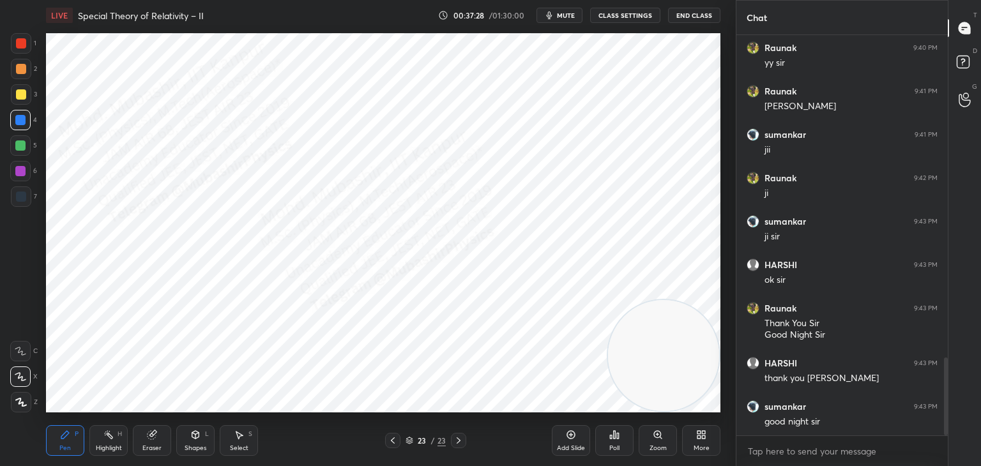
click at [102, 439] on div "Highlight H" at bounding box center [108, 440] width 38 height 31
click at [692, 15] on button "End Class" at bounding box center [694, 15] width 52 height 15
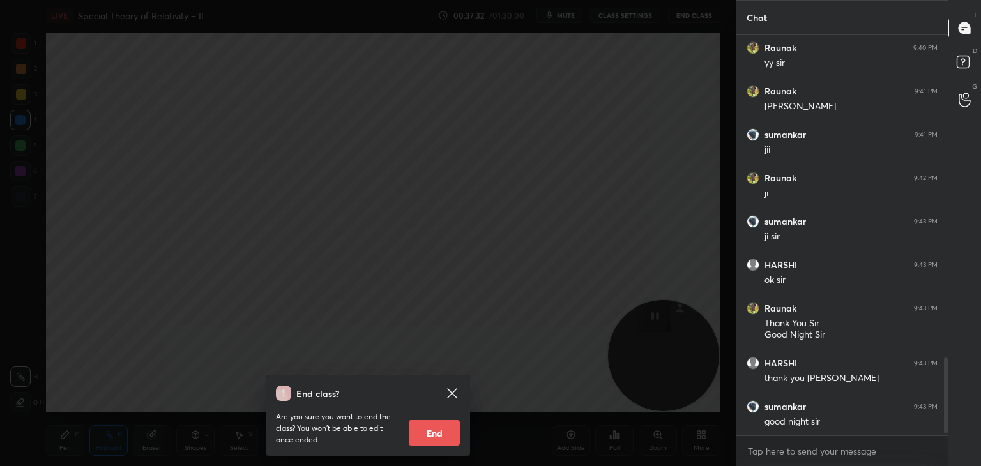
scroll to position [1716, 0]
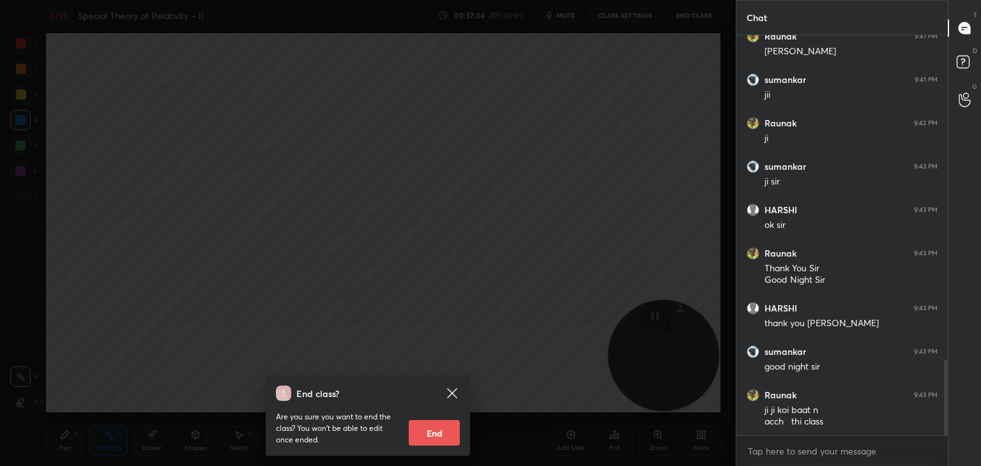
click at [439, 434] on button "End" at bounding box center [434, 433] width 51 height 26
type textarea "x"
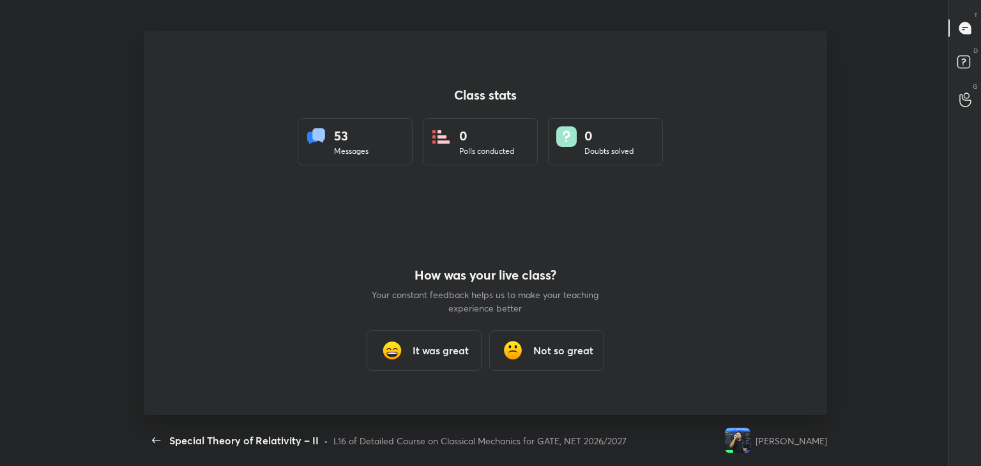
scroll to position [0, 0]
